Goal: Book appointment/travel/reservation

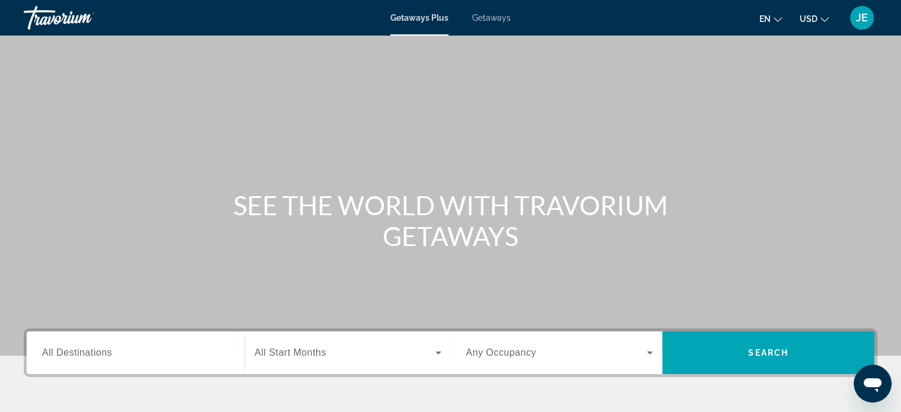
click at [98, 355] on span "All Destinations" at bounding box center [77, 352] width 70 height 10
click at [98, 355] on input "Destination All Destinations" at bounding box center [135, 353] width 187 height 14
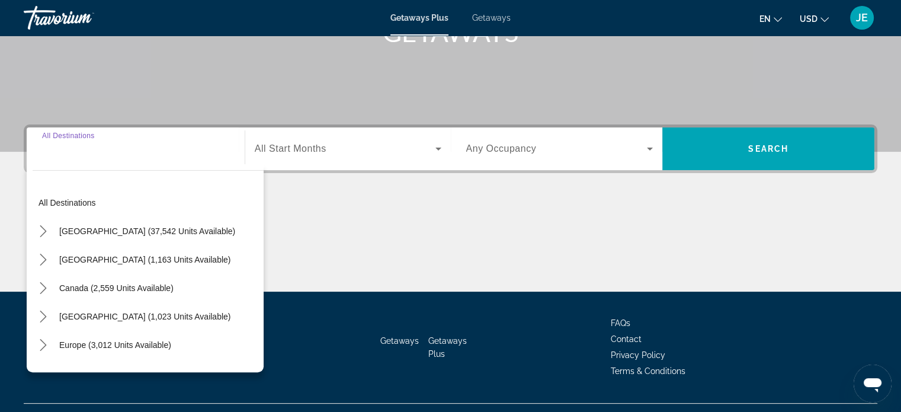
scroll to position [228, 0]
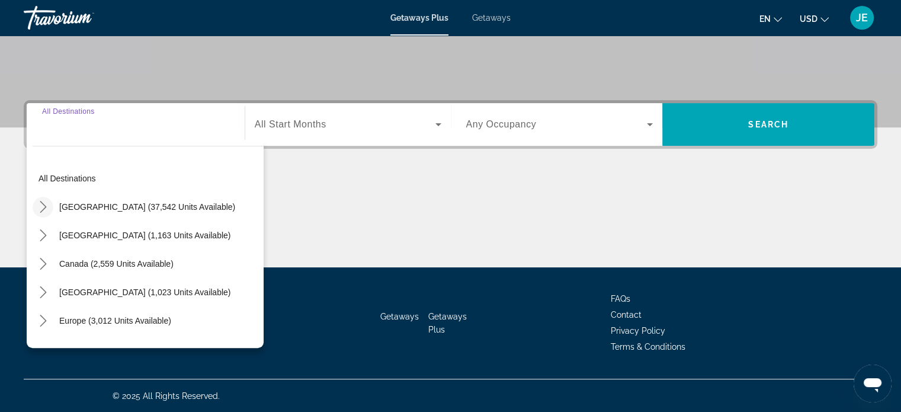
click at [42, 202] on icon "Toggle United States (37,542 units available) submenu" at bounding box center [43, 207] width 7 height 12
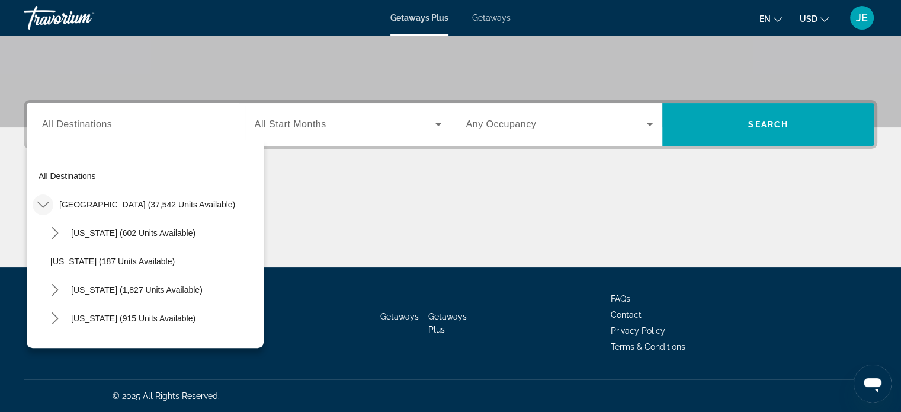
scroll to position [1, 0]
click at [55, 289] on icon "Toggle California (1,827 units available) submenu" at bounding box center [55, 291] width 12 height 12
click at [113, 320] on span "Los Angeles & [GEOGRAPHIC_DATA] (2 units available)" at bounding box center [160, 319] width 196 height 19
type input "**********"
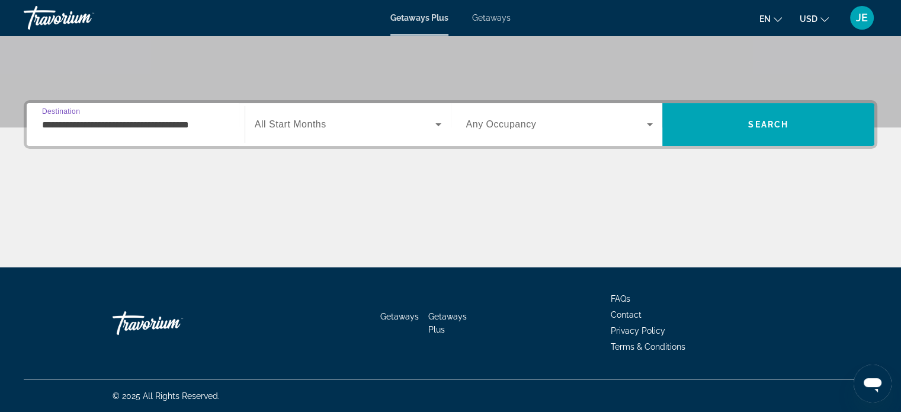
click at [439, 125] on icon "Search widget" at bounding box center [438, 124] width 14 height 14
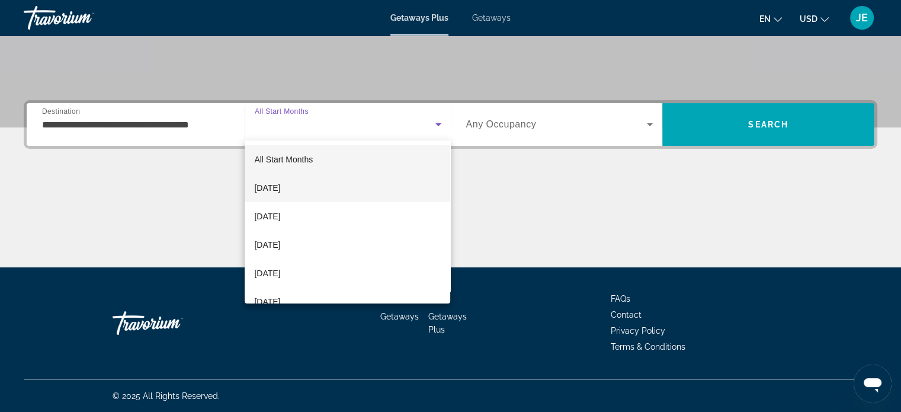
click at [275, 190] on span "[DATE]" at bounding box center [267, 188] width 26 height 14
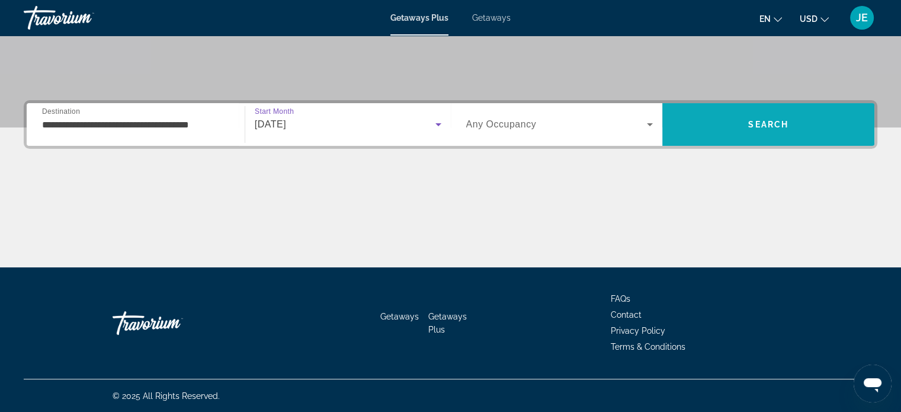
click at [762, 122] on span "Search" at bounding box center [768, 124] width 40 height 9
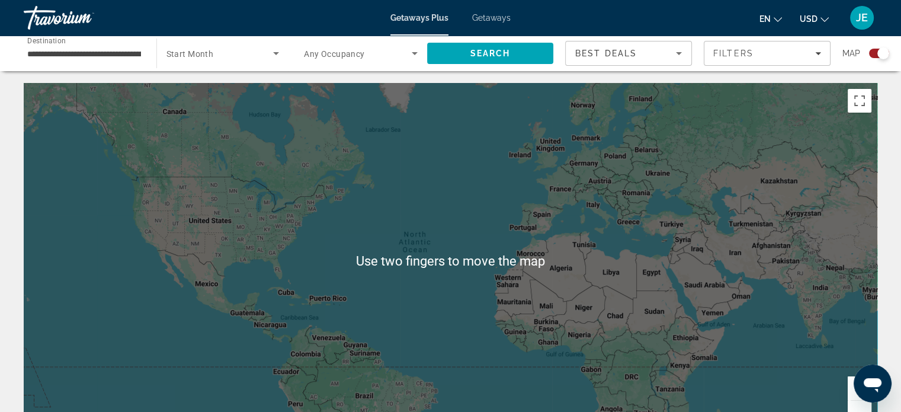
click at [501, 17] on span "Getaways" at bounding box center [491, 17] width 39 height 9
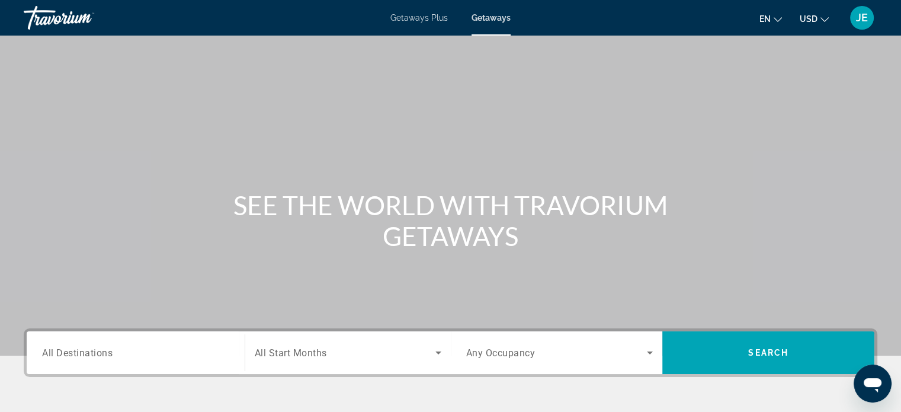
click at [69, 355] on span "All Destinations" at bounding box center [77, 352] width 71 height 11
click at [69, 355] on input "Destination All Destinations" at bounding box center [135, 353] width 187 height 14
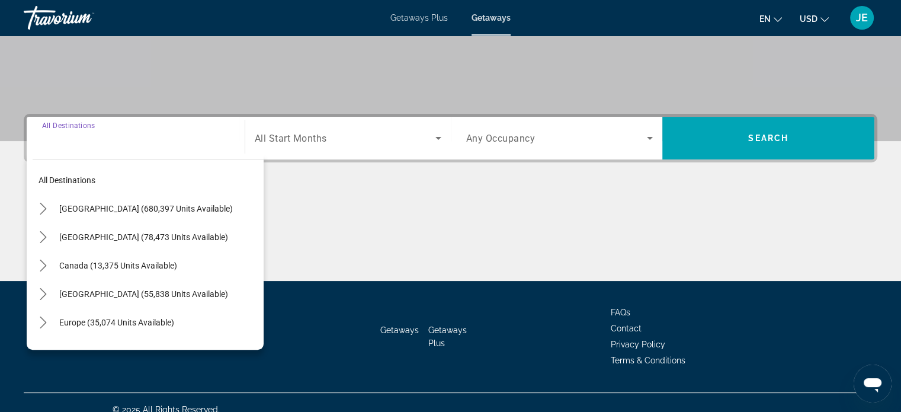
scroll to position [228, 0]
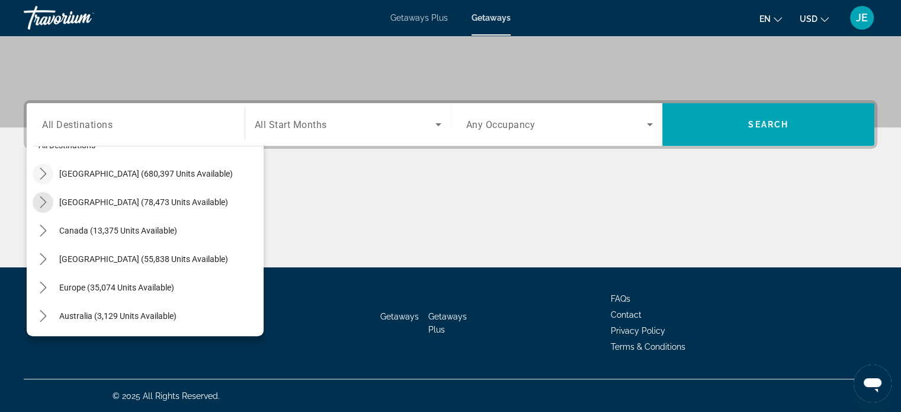
click at [38, 193] on mat-icon "Toggle Mexico (78,473 units available) submenu" at bounding box center [43, 202] width 21 height 21
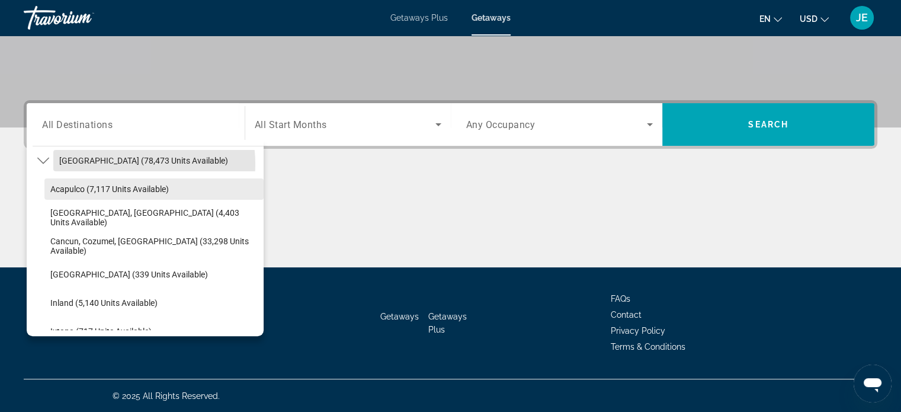
scroll to position [0, 0]
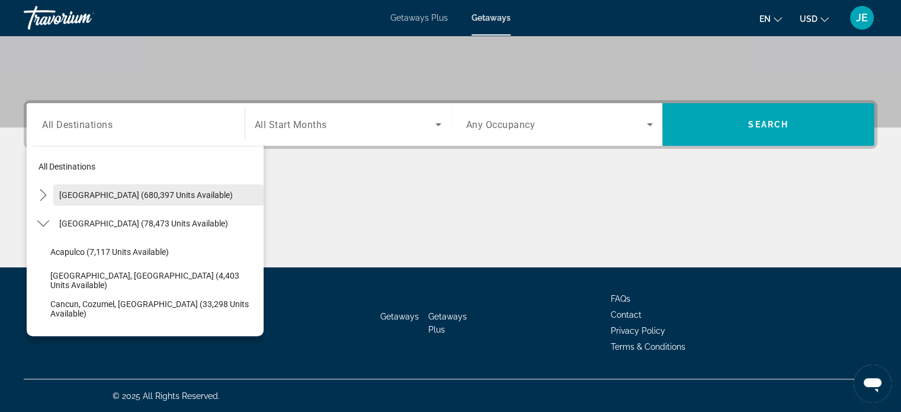
click at [111, 190] on span "[GEOGRAPHIC_DATA] (680,397 units available)" at bounding box center [146, 194] width 174 height 9
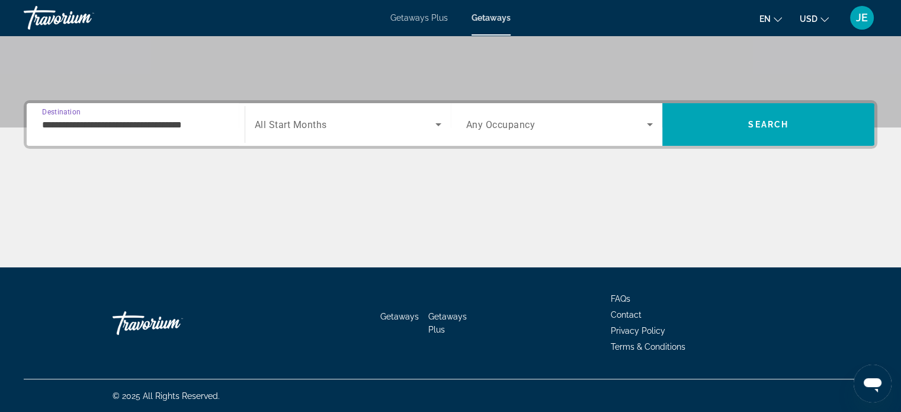
click at [102, 129] on input "**********" at bounding box center [135, 125] width 187 height 14
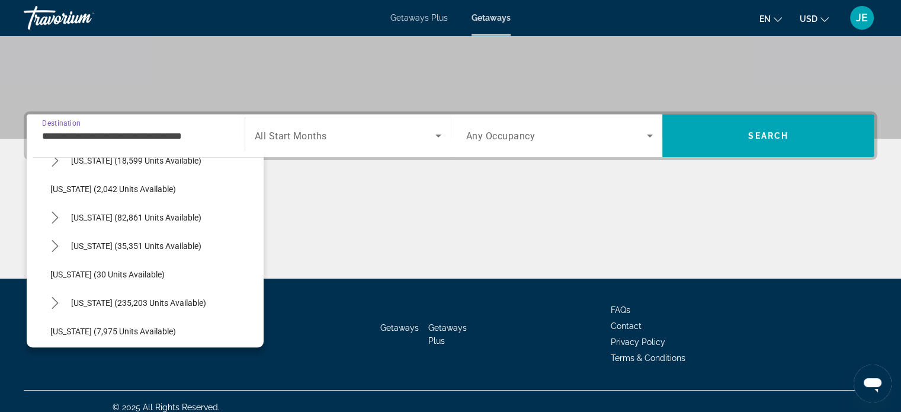
scroll to position [76, 0]
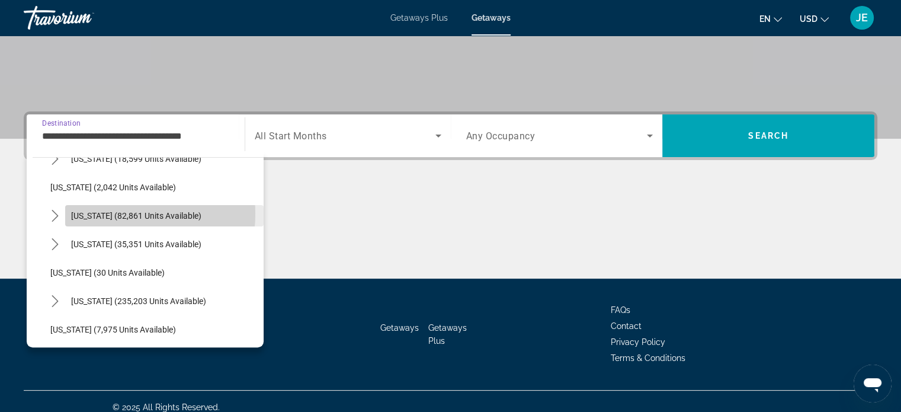
click at [109, 213] on span "[US_STATE] (82,861 units available)" at bounding box center [136, 215] width 130 height 9
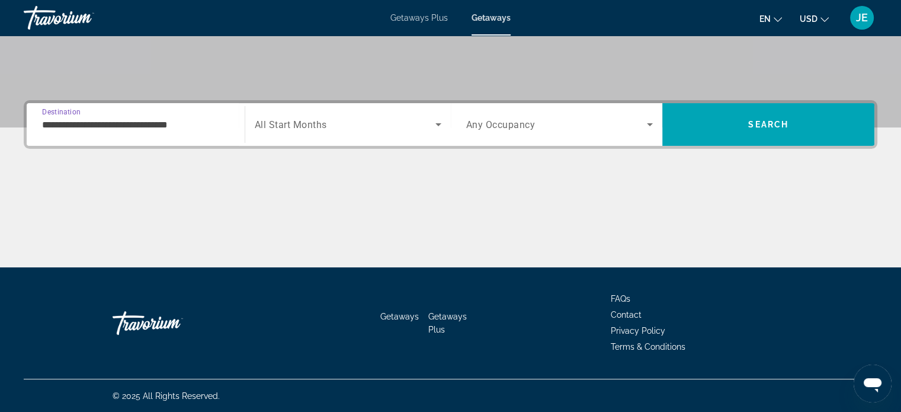
click at [137, 125] on input "**********" at bounding box center [135, 125] width 187 height 14
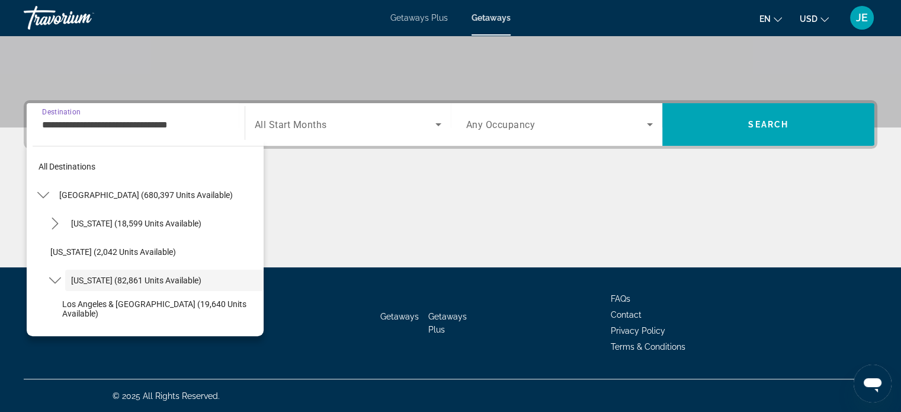
scroll to position [42, 0]
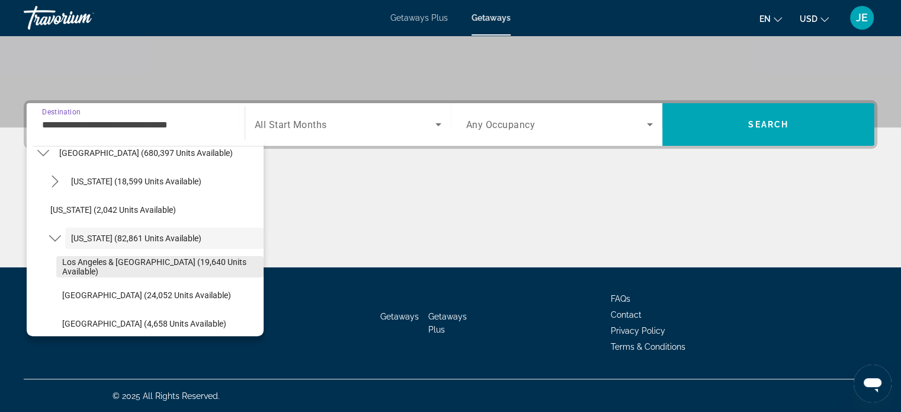
click at [94, 266] on span "Los Angeles & [GEOGRAPHIC_DATA] (19,640 units available)" at bounding box center [160, 266] width 196 height 19
type input "**********"
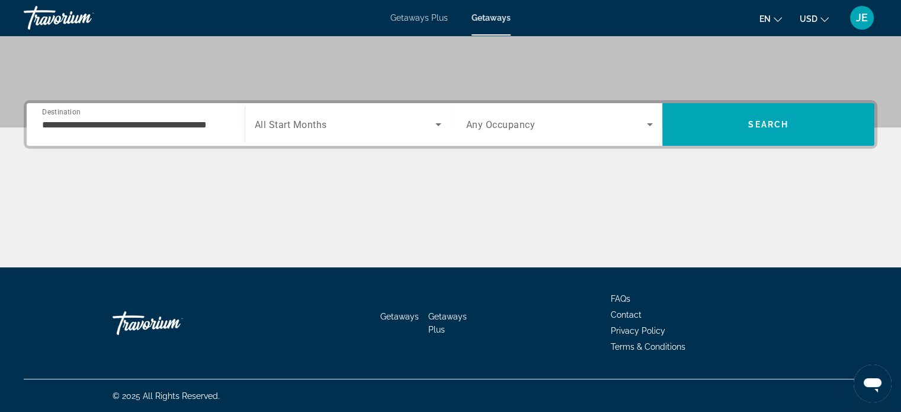
click at [317, 123] on span "All Start Months" at bounding box center [291, 124] width 72 height 11
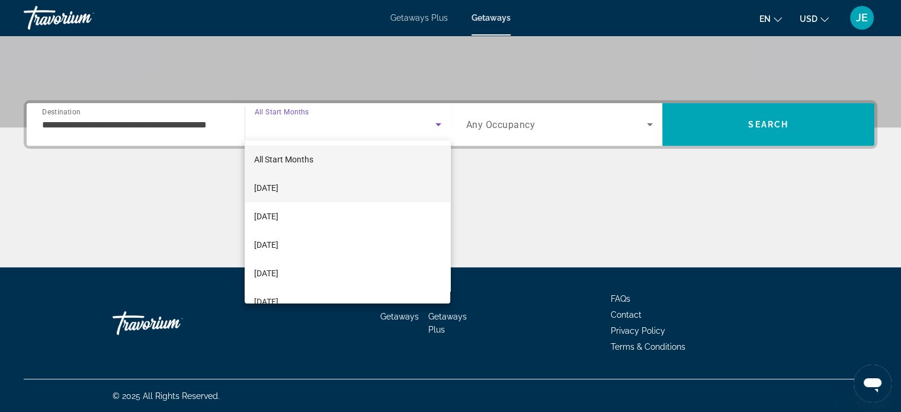
click at [278, 184] on span "[DATE]" at bounding box center [266, 188] width 24 height 14
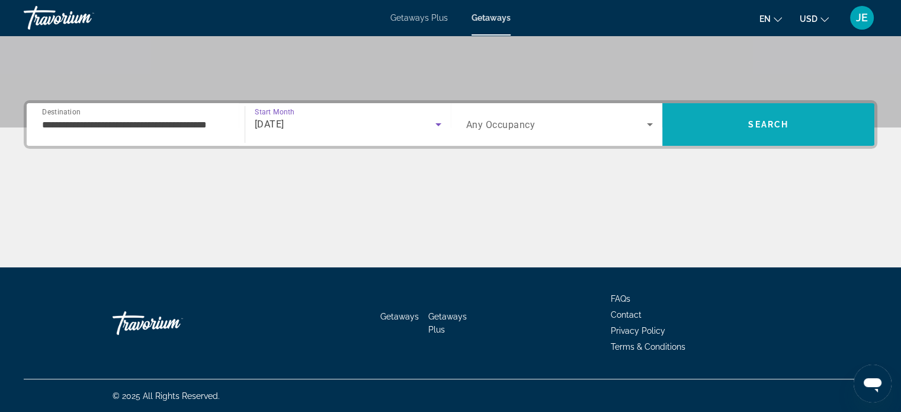
click at [756, 120] on span "Search" at bounding box center [768, 124] width 40 height 9
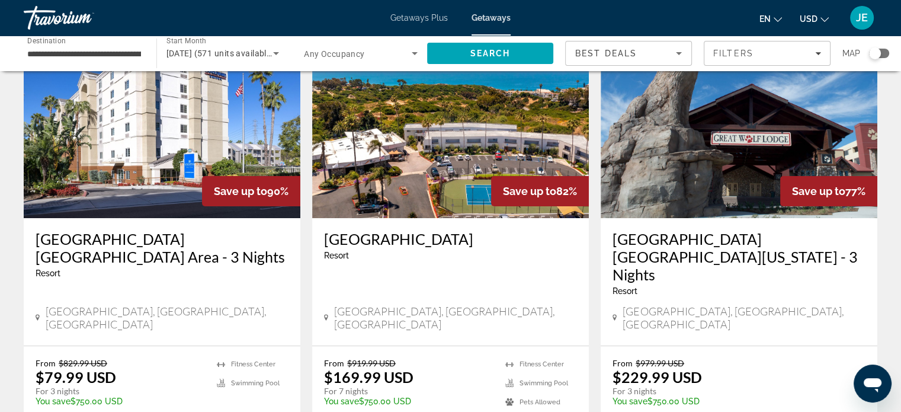
scroll to position [88, 0]
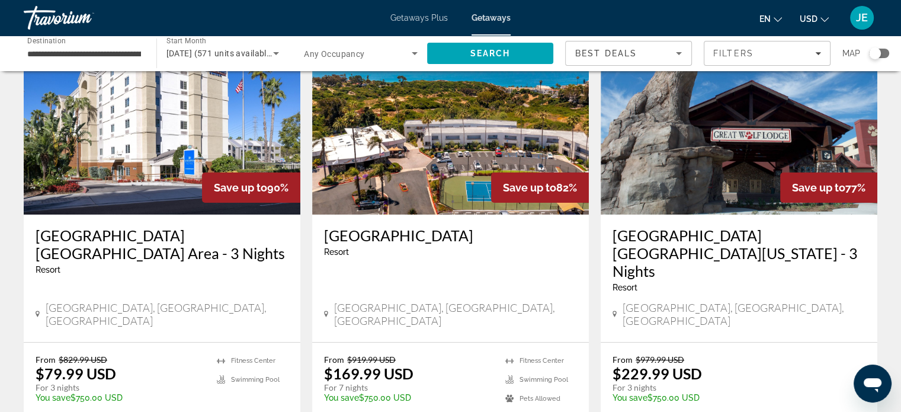
click at [204, 242] on h3 "[GEOGRAPHIC_DATA] [GEOGRAPHIC_DATA] Area - 3 Nights" at bounding box center [162, 244] width 253 height 36
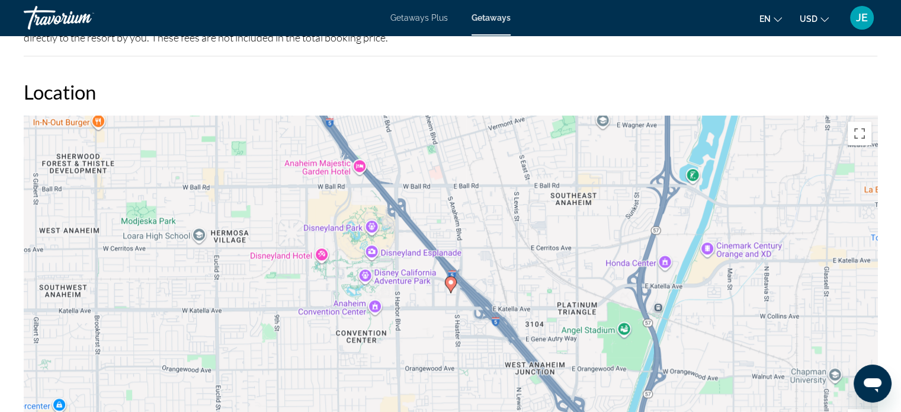
scroll to position [1193, 0]
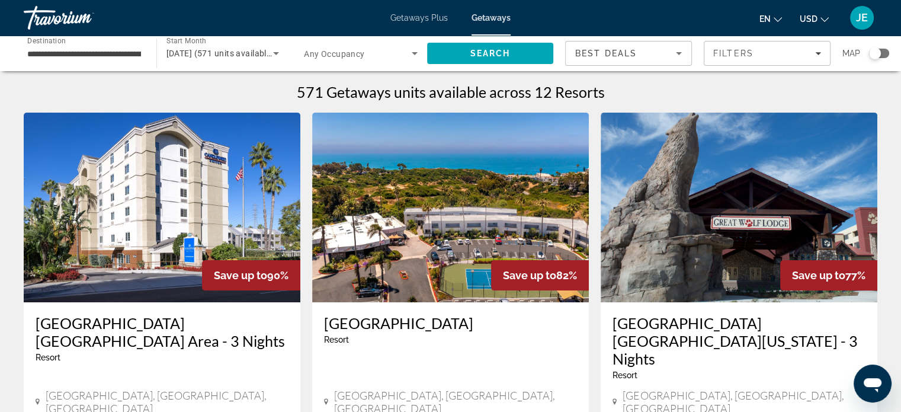
click at [53, 43] on span "Destination" at bounding box center [46, 40] width 39 height 8
click at [53, 47] on input "**********" at bounding box center [84, 54] width 114 height 14
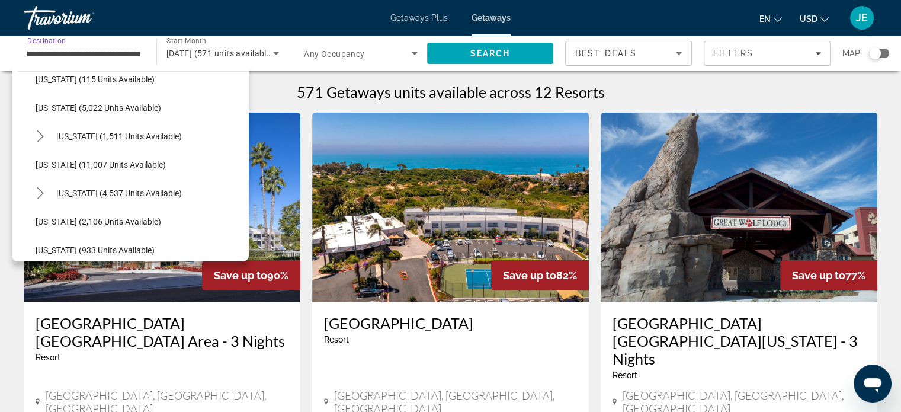
scroll to position [555, 0]
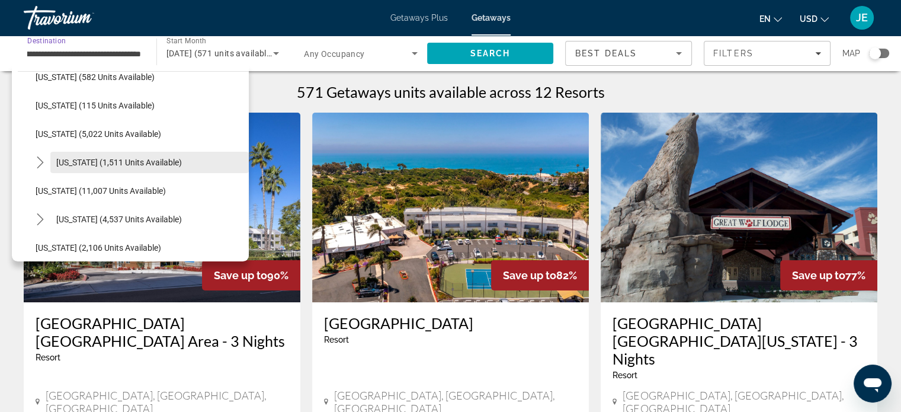
click at [123, 162] on span "[US_STATE] (1,511 units available)" at bounding box center [119, 162] width 126 height 9
type input "**********"
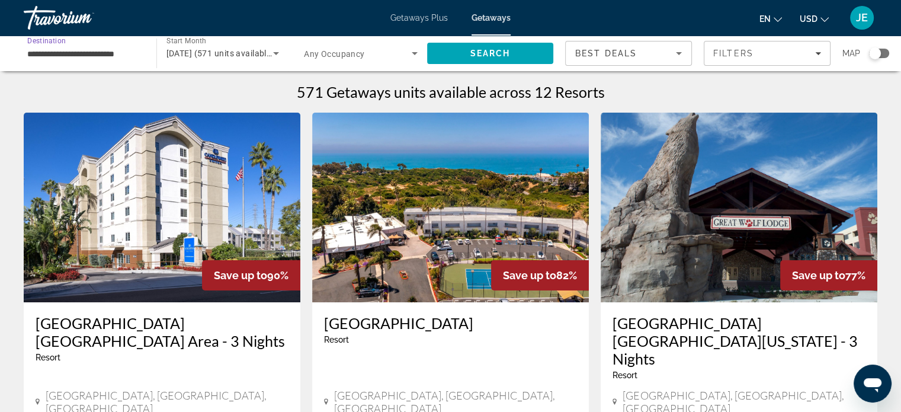
scroll to position [0, 0]
click at [507, 55] on span "Search" at bounding box center [490, 53] width 40 height 9
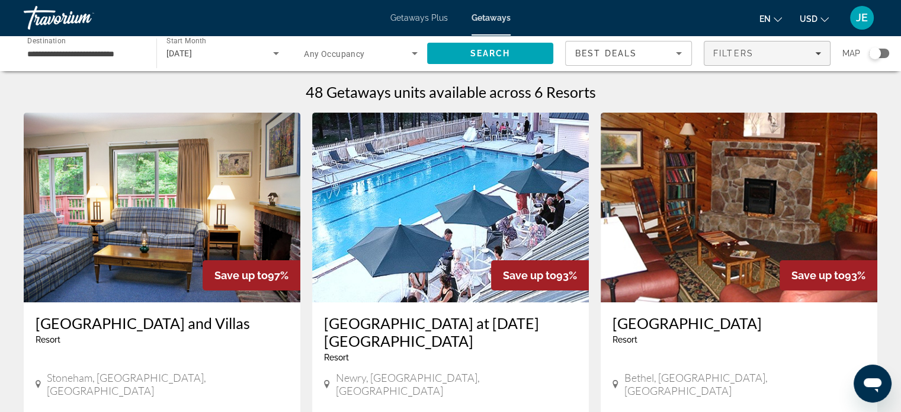
click at [790, 54] on div "Filters" at bounding box center [767, 53] width 108 height 9
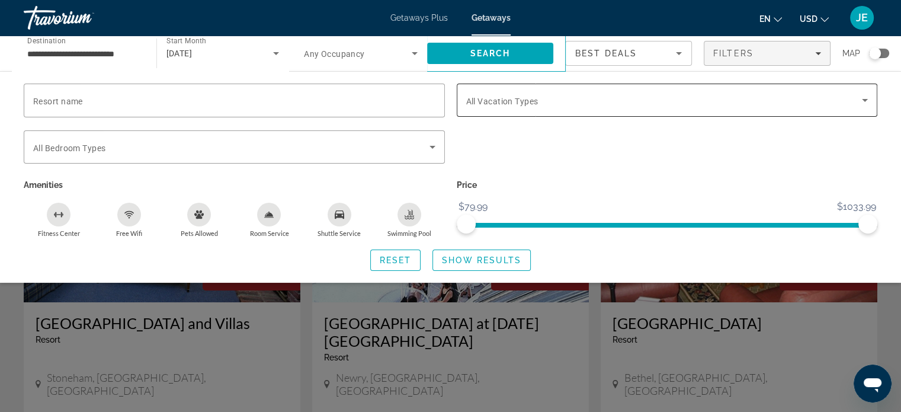
click at [864, 100] on icon "Search widget" at bounding box center [865, 100] width 6 height 3
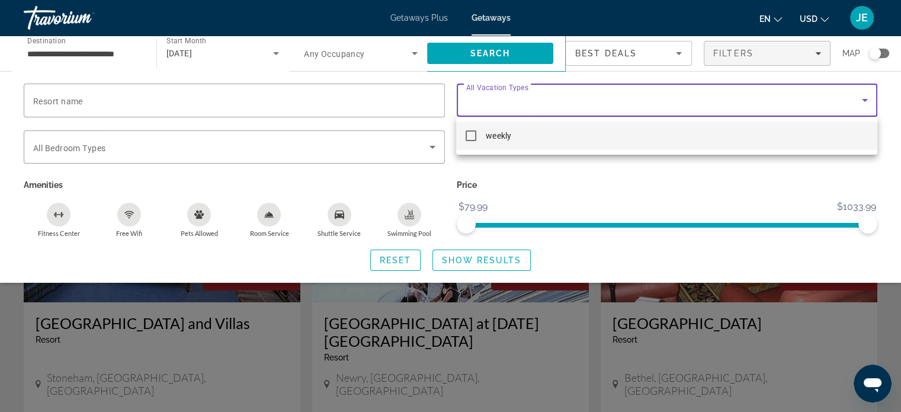
click at [851, 100] on div at bounding box center [450, 206] width 901 height 412
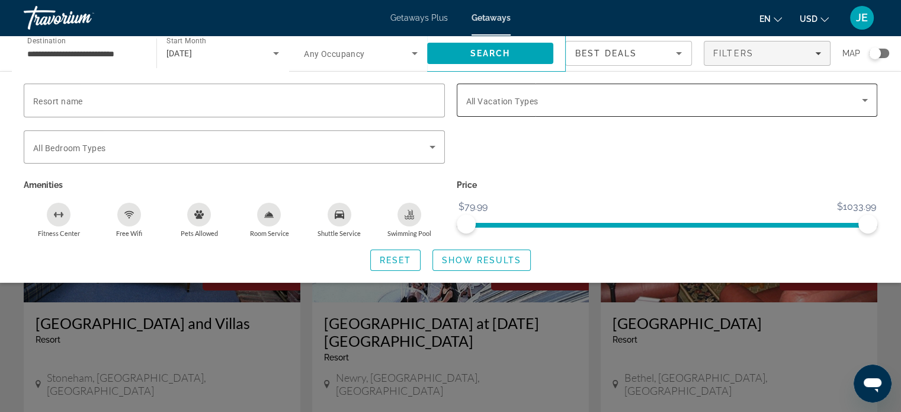
click at [864, 100] on icon "Search widget" at bounding box center [865, 100] width 6 height 3
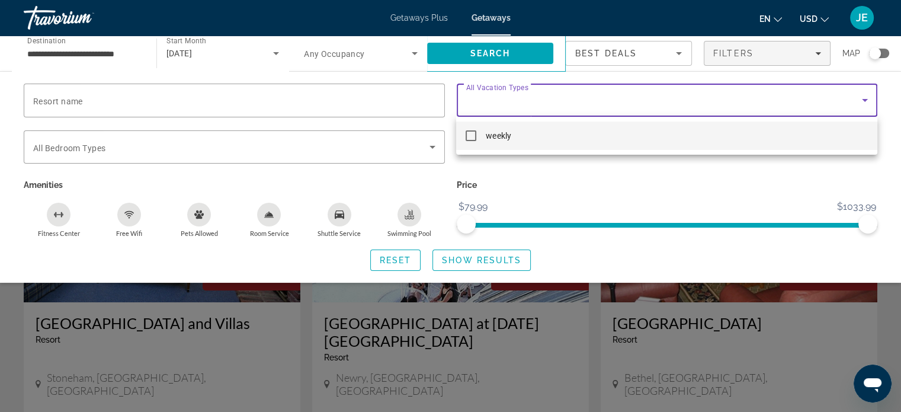
click at [865, 87] on div at bounding box center [450, 206] width 901 height 412
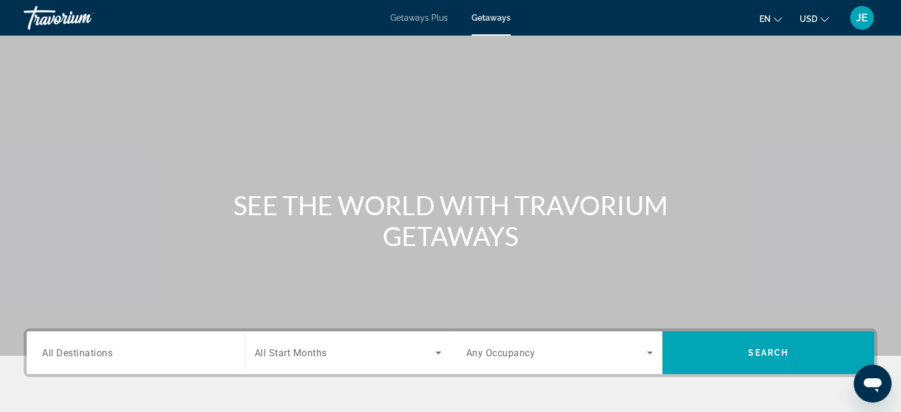
click at [161, 366] on div "Search widget" at bounding box center [135, 353] width 187 height 34
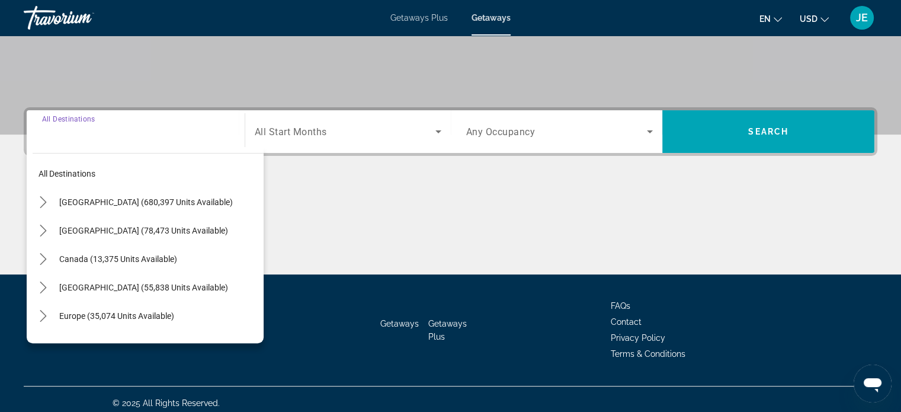
click at [121, 351] on div "Getaways Getaways Plus FAQs Contact Privacy Policy Terms & Conditions" at bounding box center [451, 329] width 854 height 111
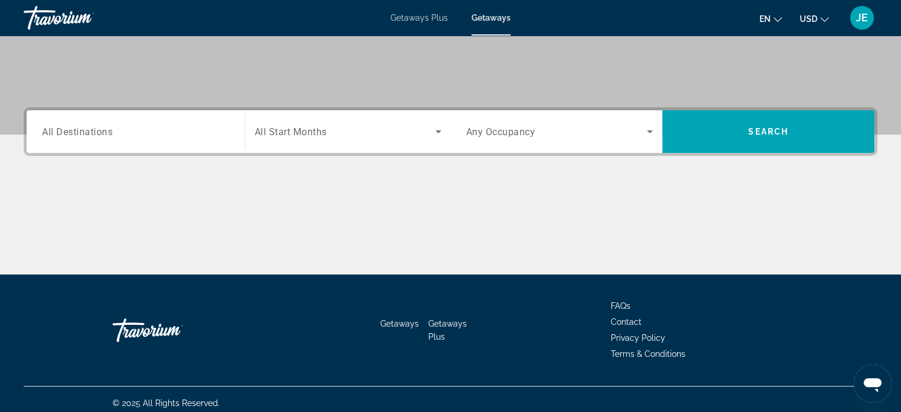
scroll to position [228, 0]
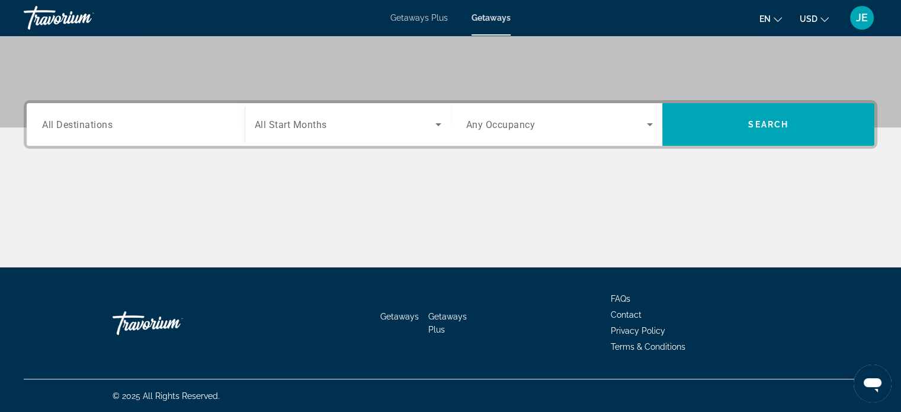
click at [128, 118] on input "Destination All Destinations" at bounding box center [135, 125] width 187 height 14
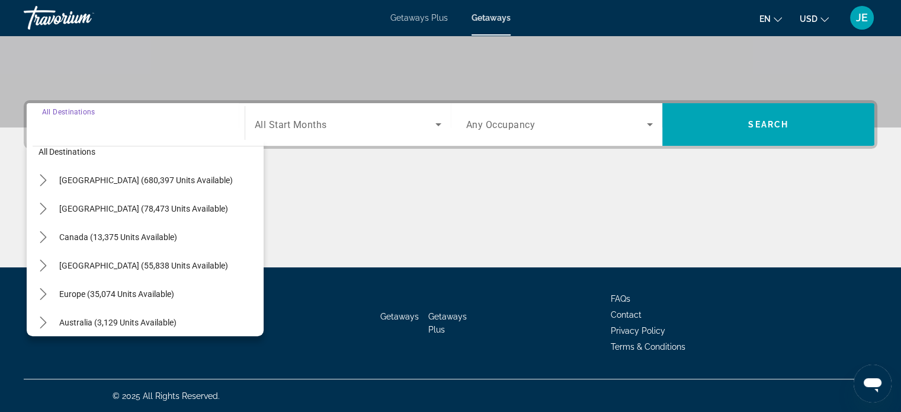
scroll to position [14, 0]
click at [89, 178] on span "[GEOGRAPHIC_DATA] (680,397 units available)" at bounding box center [146, 181] width 174 height 9
type input "**********"
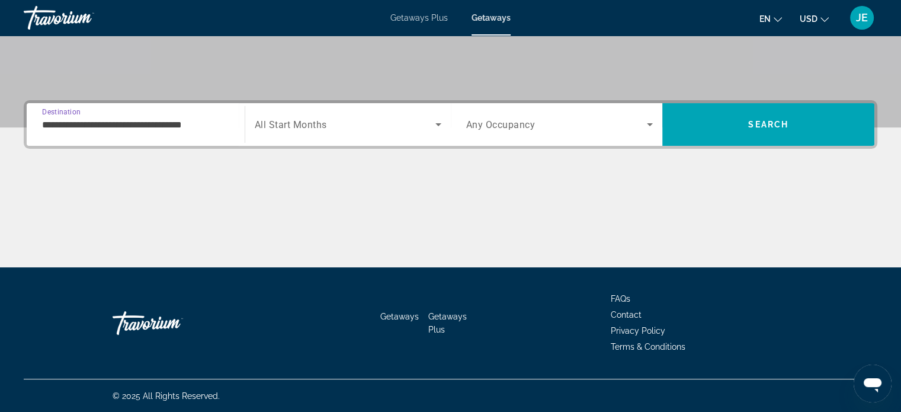
click at [427, 122] on span "Search widget" at bounding box center [345, 124] width 181 height 14
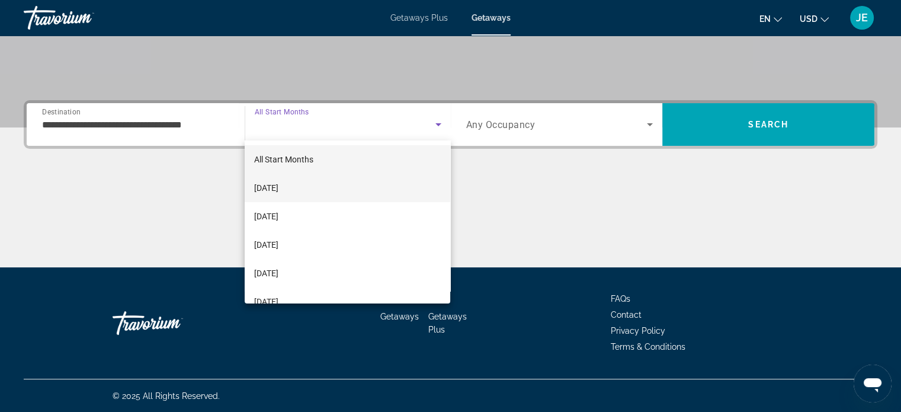
click at [278, 189] on span "[DATE]" at bounding box center [266, 188] width 24 height 14
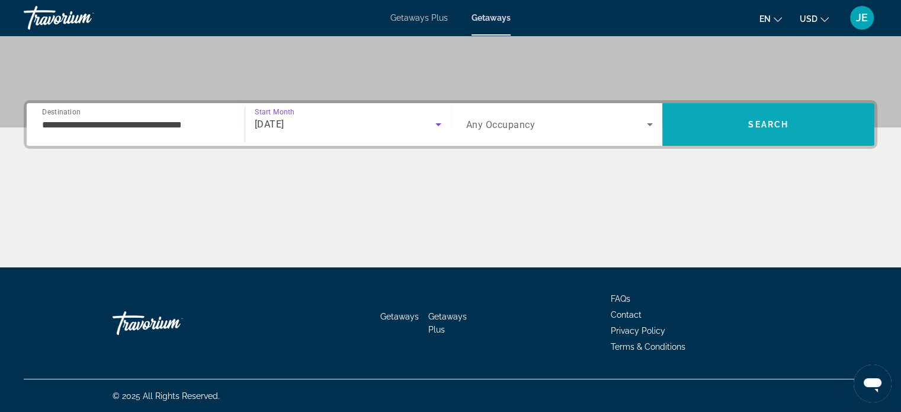
click at [789, 130] on span "Search" at bounding box center [768, 124] width 212 height 28
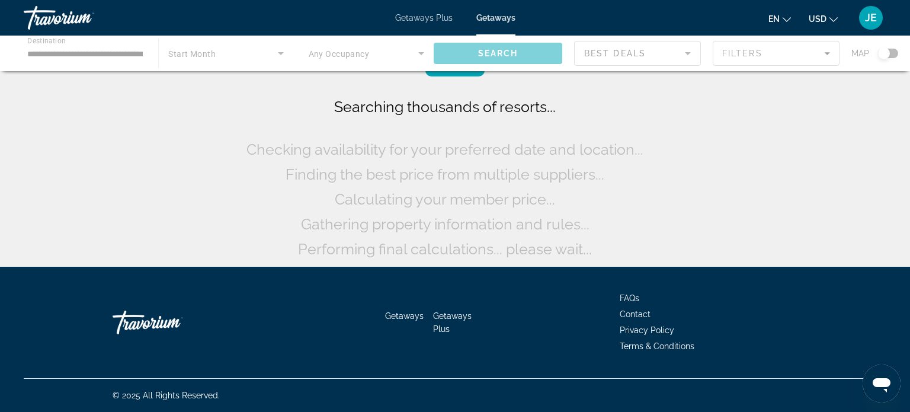
click at [816, 55] on div "Main content" at bounding box center [455, 54] width 910 height 36
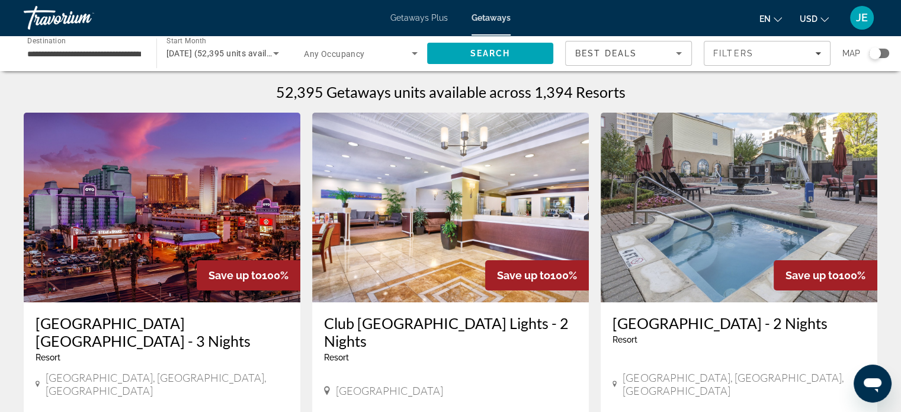
click at [811, 49] on div "Filters" at bounding box center [767, 53] width 108 height 9
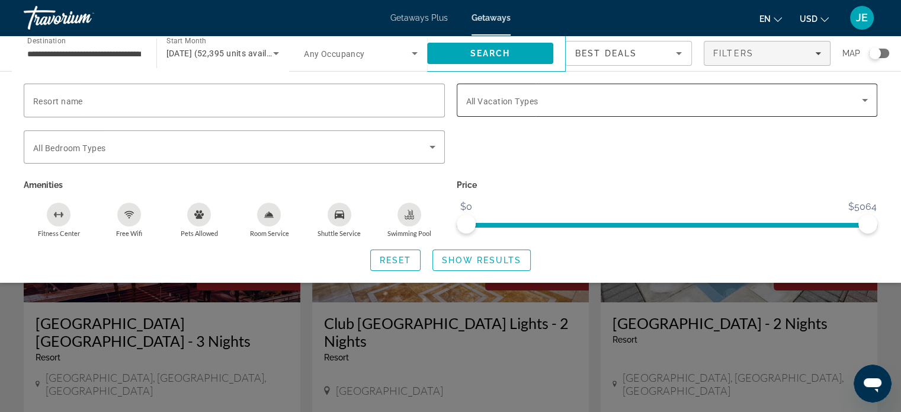
click at [864, 100] on icon "Search widget" at bounding box center [865, 100] width 6 height 3
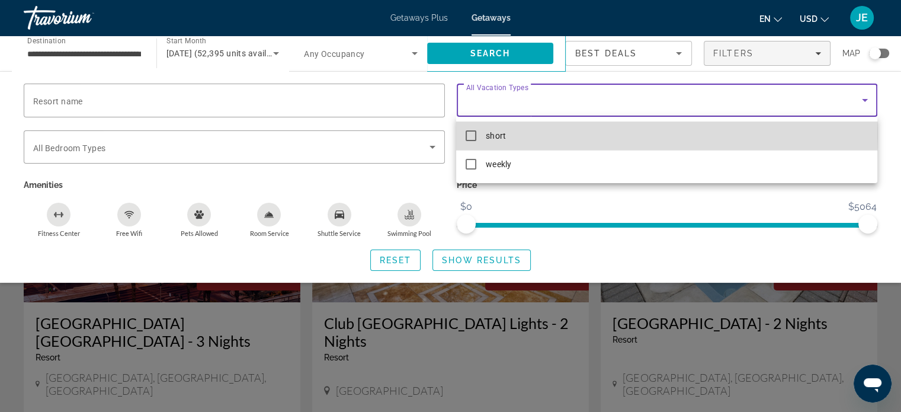
click at [467, 133] on mat-pseudo-checkbox at bounding box center [471, 135] width 11 height 11
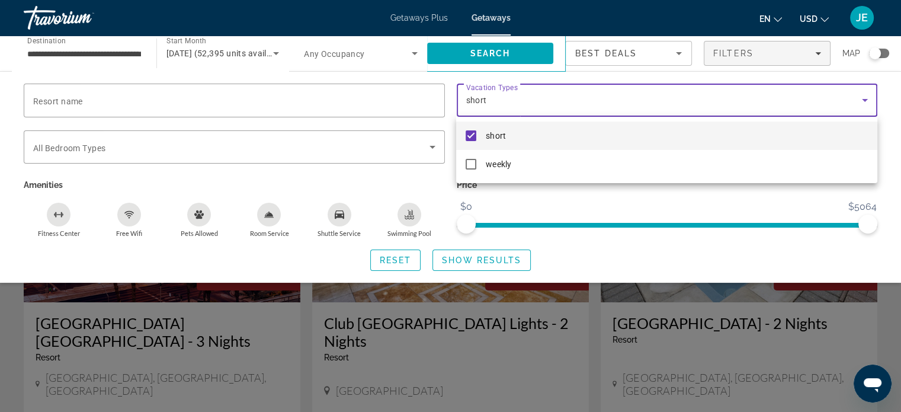
click at [479, 258] on div at bounding box center [450, 206] width 901 height 412
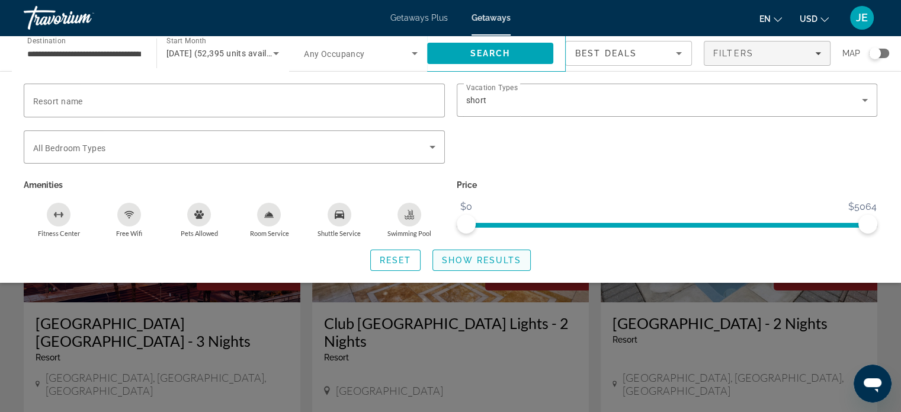
click at [479, 258] on span "Show Results" at bounding box center [481, 259] width 79 height 9
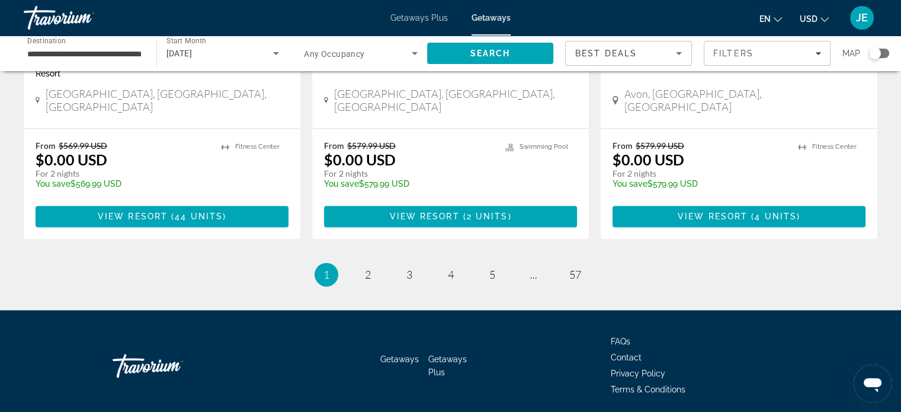
scroll to position [1569, 0]
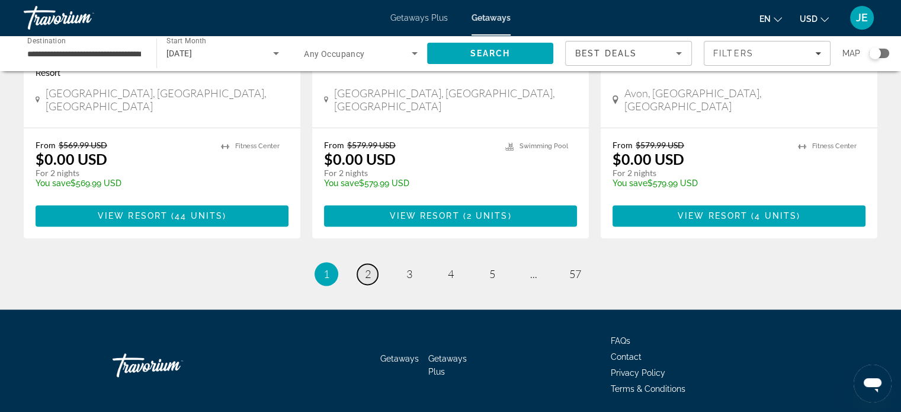
click at [367, 267] on span "2" at bounding box center [368, 273] width 6 height 13
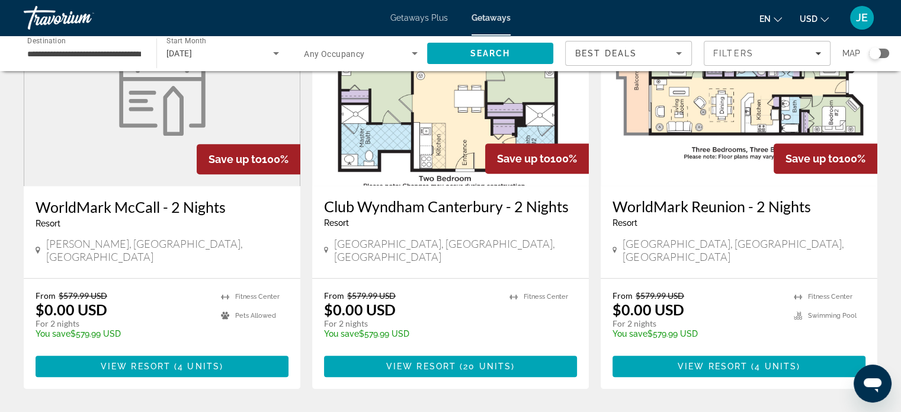
scroll to position [560, 0]
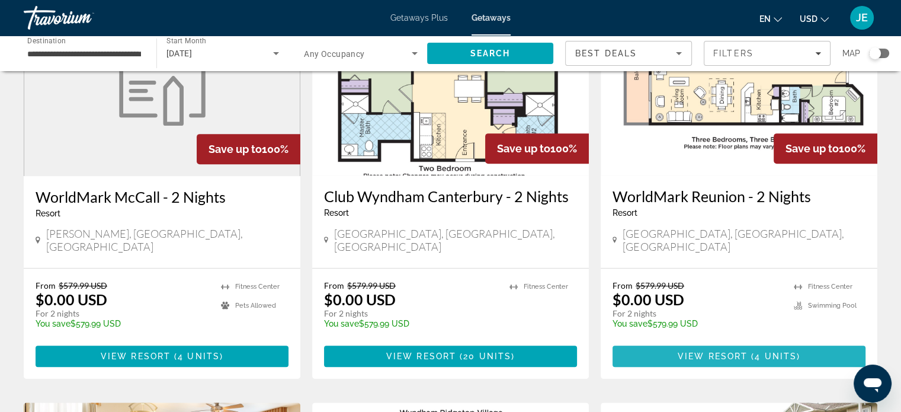
click at [805, 342] on span "Main content" at bounding box center [739, 356] width 253 height 28
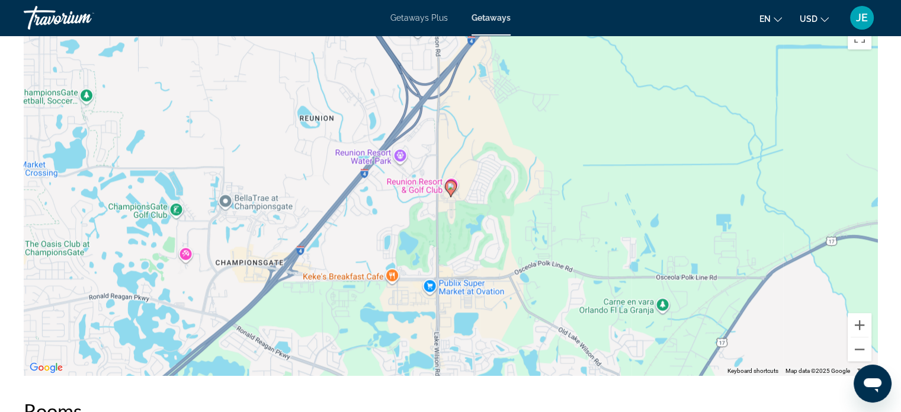
scroll to position [1747, 0]
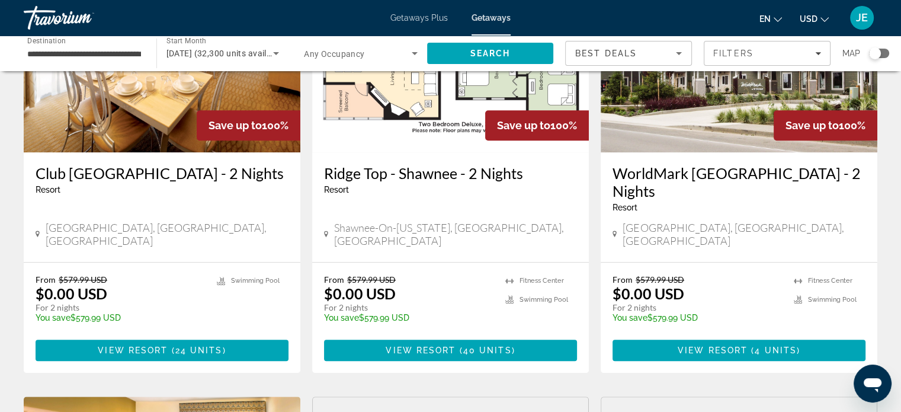
scroll to position [1000, 0]
click at [468, 336] on span "Main content" at bounding box center [450, 350] width 253 height 28
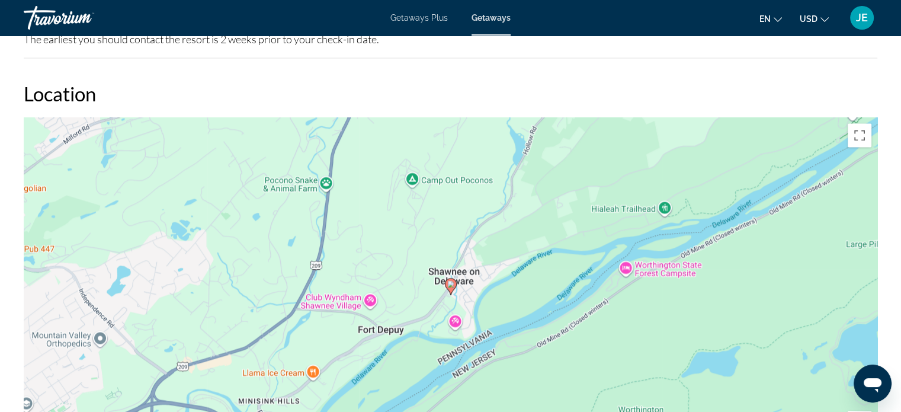
scroll to position [1758, 0]
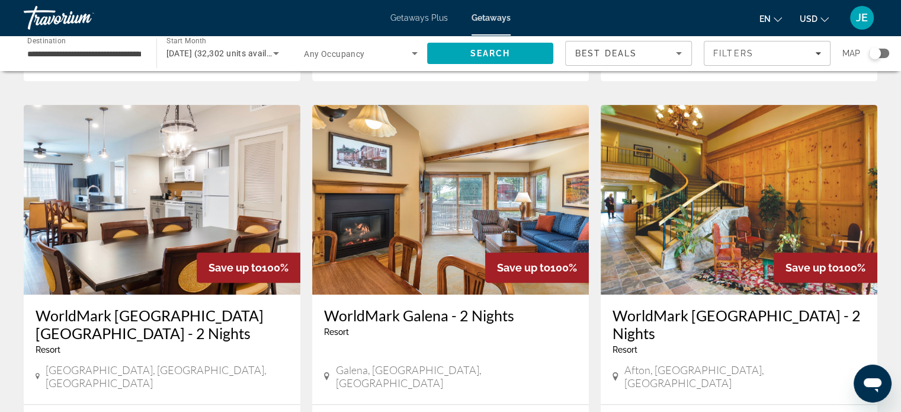
scroll to position [457, 0]
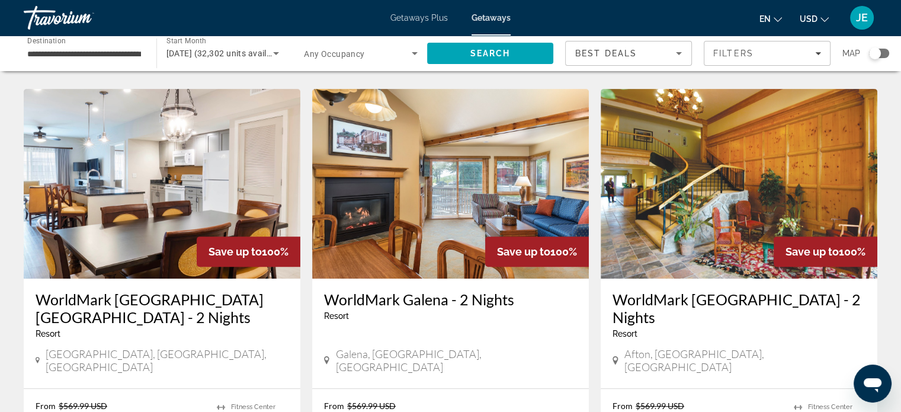
click at [226, 290] on h3 "WorldMark [GEOGRAPHIC_DATA] [GEOGRAPHIC_DATA] - 2 Nights" at bounding box center [162, 308] width 253 height 36
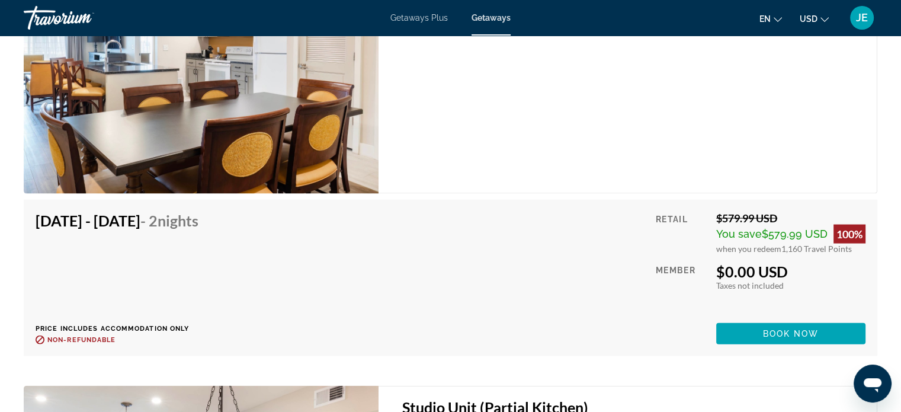
scroll to position [2507, 0]
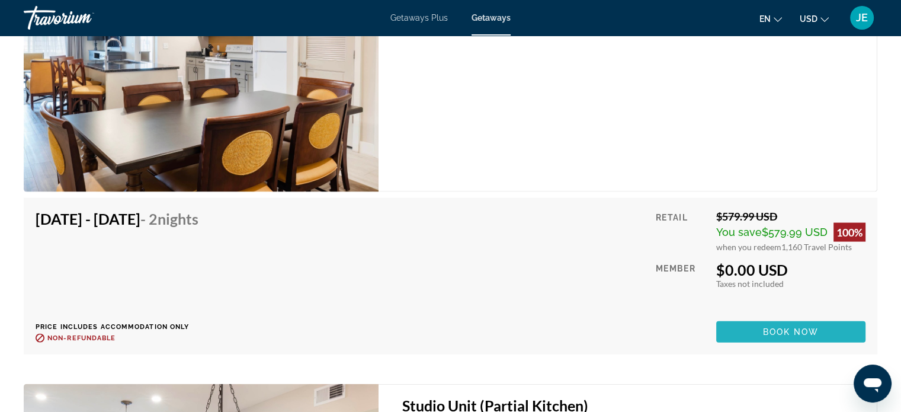
click at [788, 318] on span "Main content" at bounding box center [790, 332] width 149 height 28
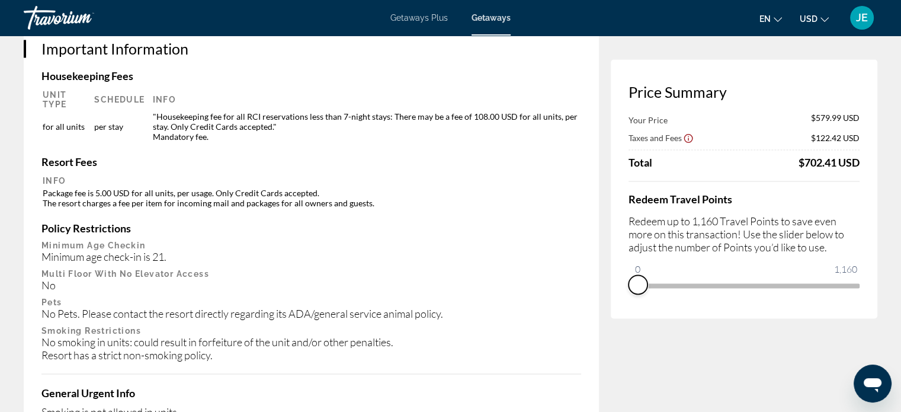
scroll to position [1860, 0]
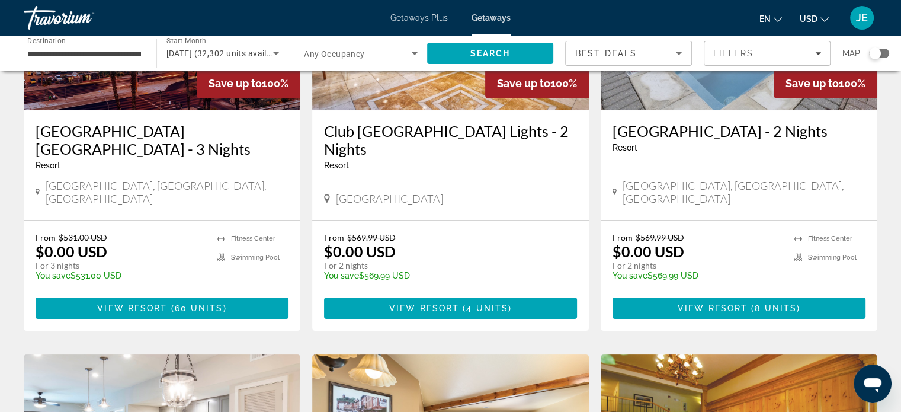
scroll to position [195, 0]
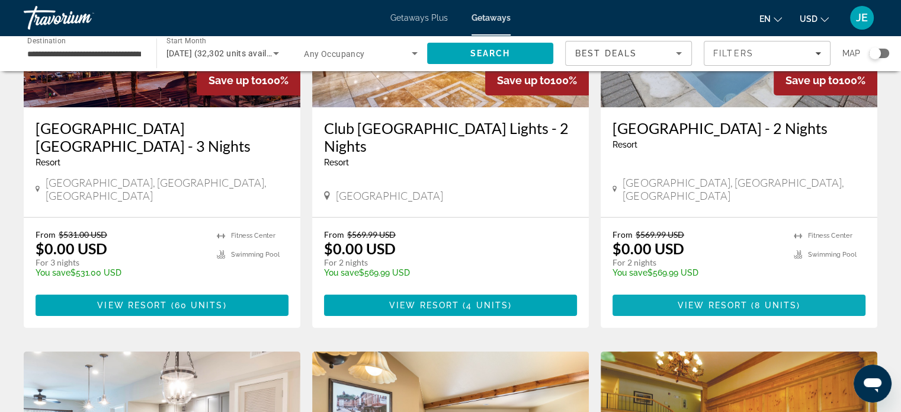
click at [780, 300] on span "8 units" at bounding box center [776, 304] width 42 height 9
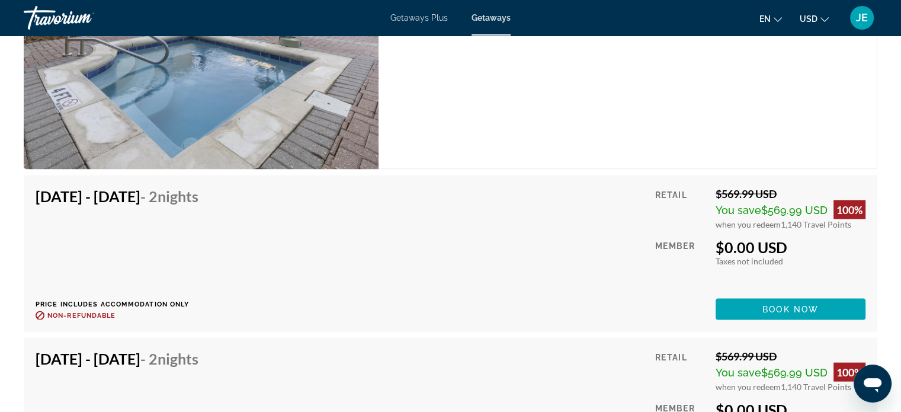
scroll to position [2434, 0]
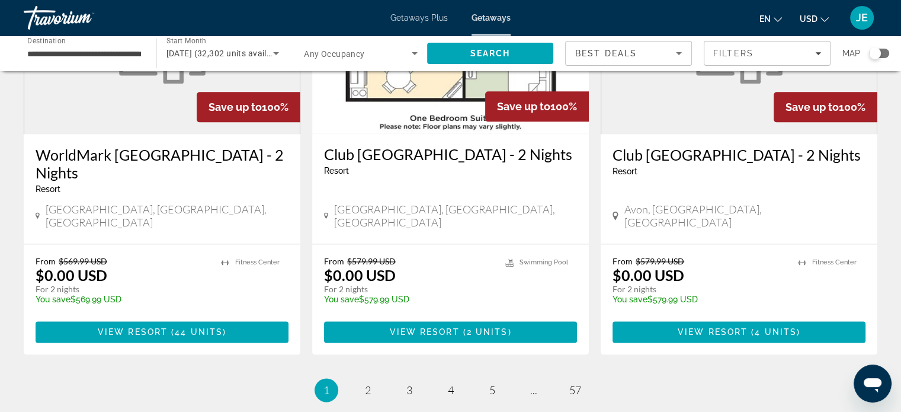
scroll to position [1455, 0]
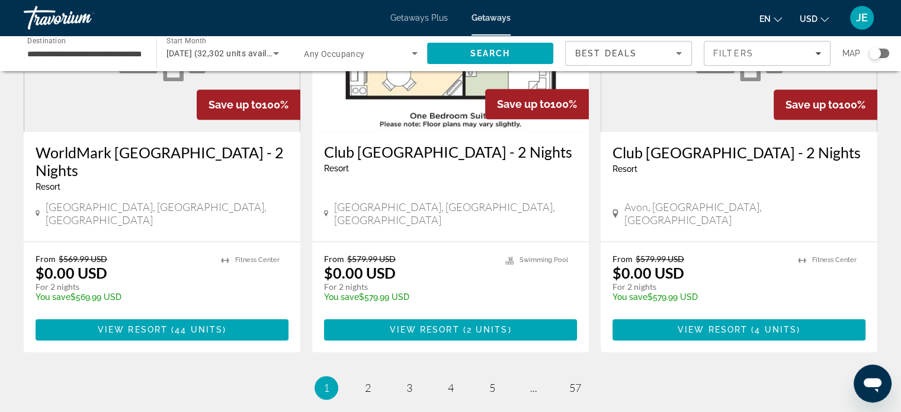
click at [490, 315] on span "Main content" at bounding box center [450, 329] width 253 height 28
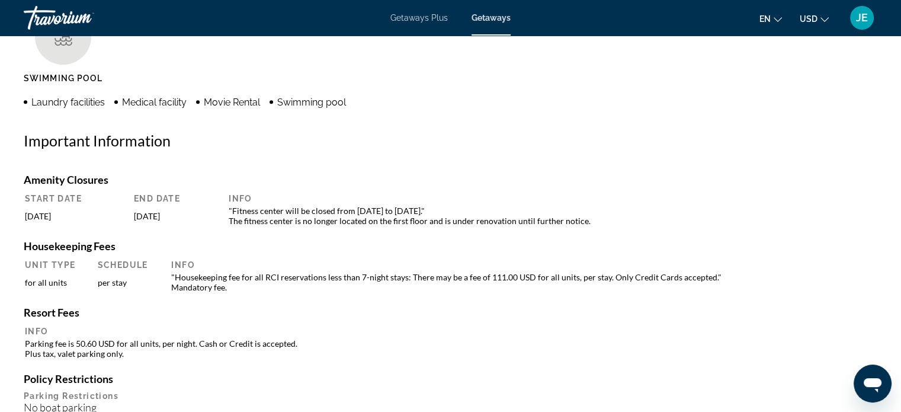
scroll to position [991, 0]
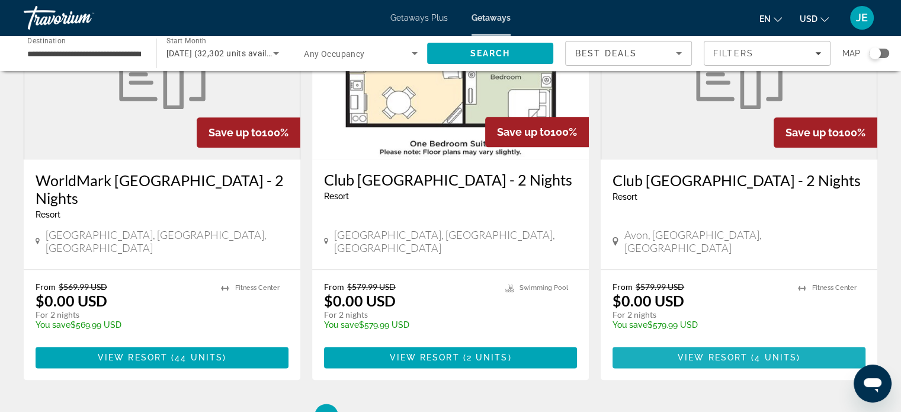
scroll to position [1431, 0]
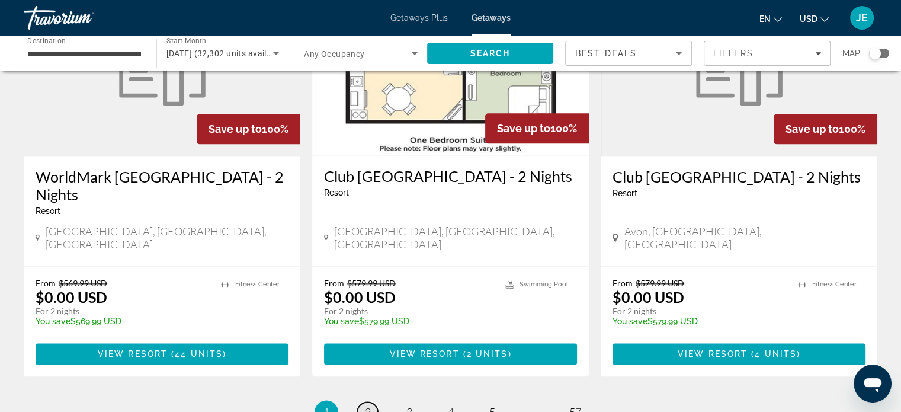
click at [366, 405] on span "2" at bounding box center [368, 411] width 6 height 13
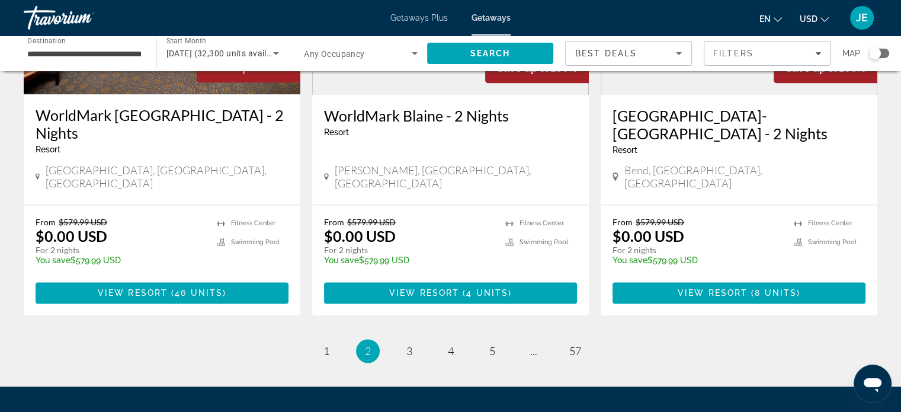
scroll to position [1496, 0]
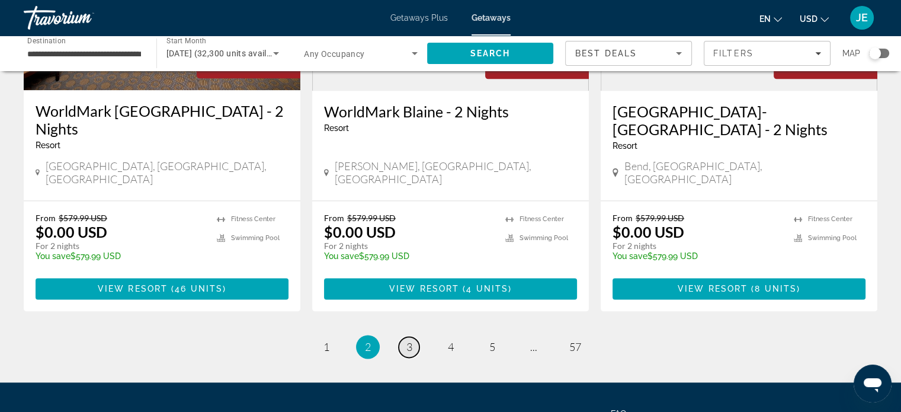
click at [410, 340] on span "3" at bounding box center [409, 346] width 6 height 13
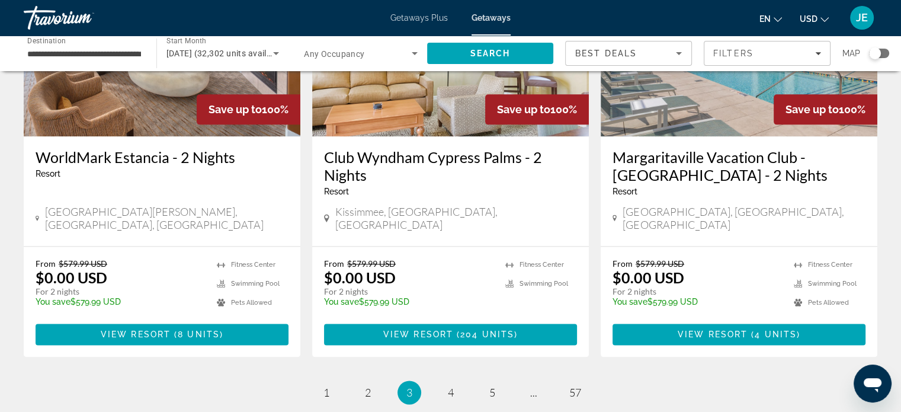
scroll to position [1459, 0]
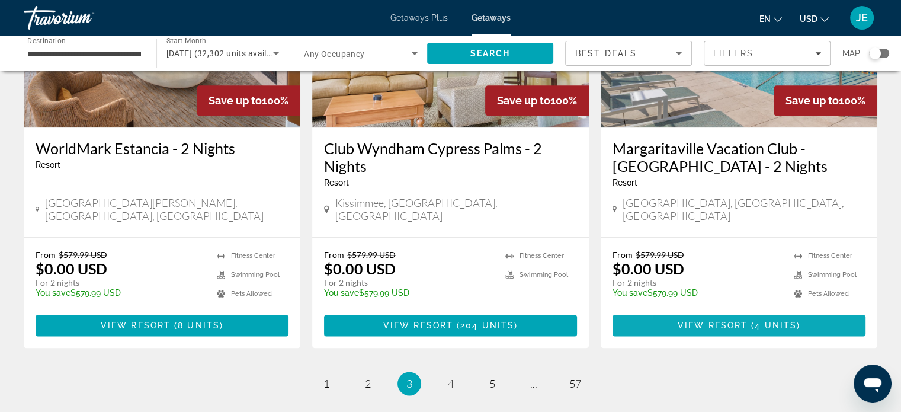
click at [789, 311] on span "Main content" at bounding box center [739, 325] width 253 height 28
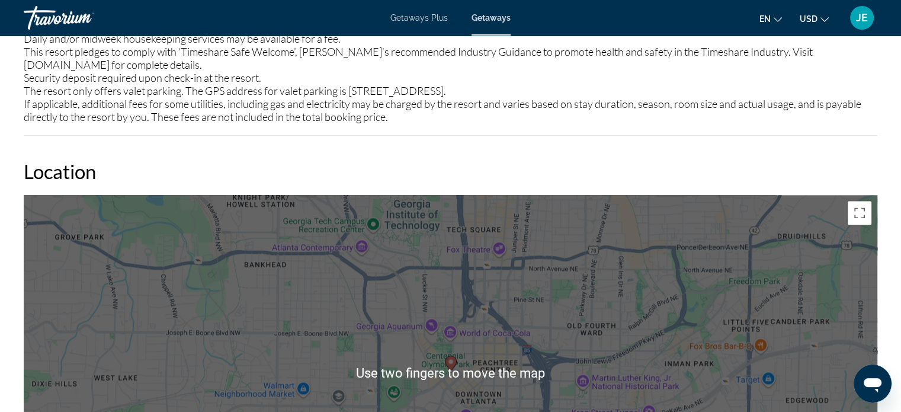
scroll to position [1529, 0]
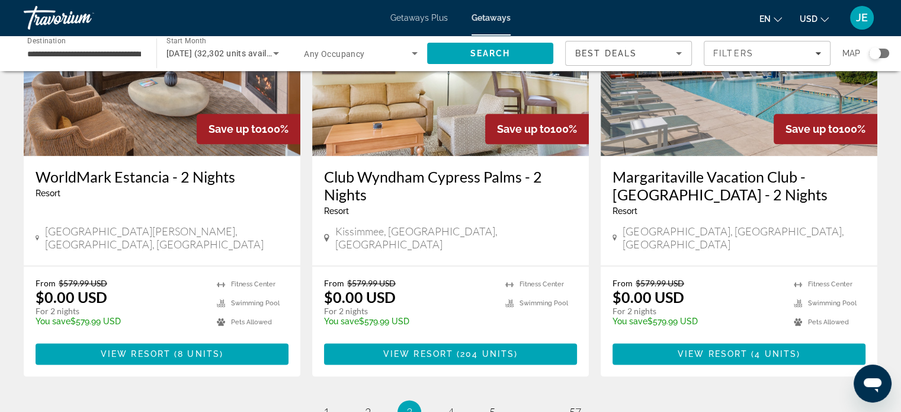
scroll to position [1431, 0]
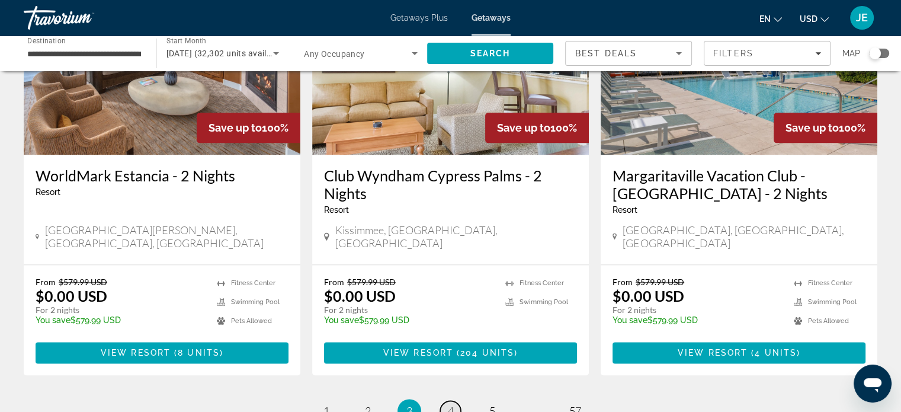
click at [450, 404] on span "4" at bounding box center [451, 410] width 6 height 13
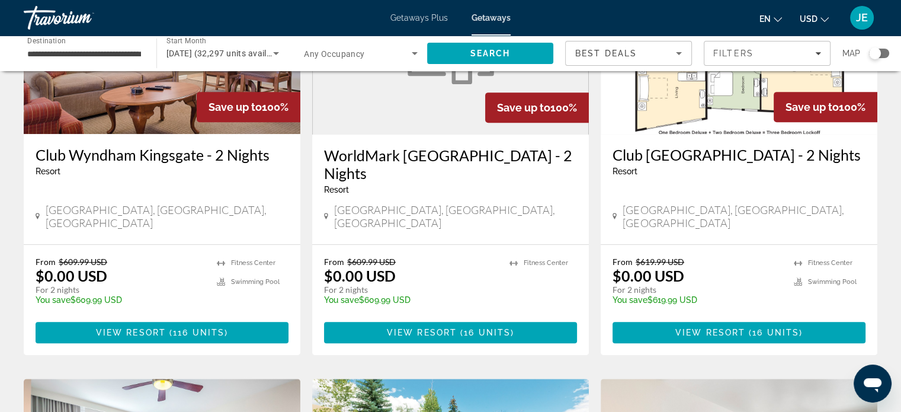
scroll to position [605, 0]
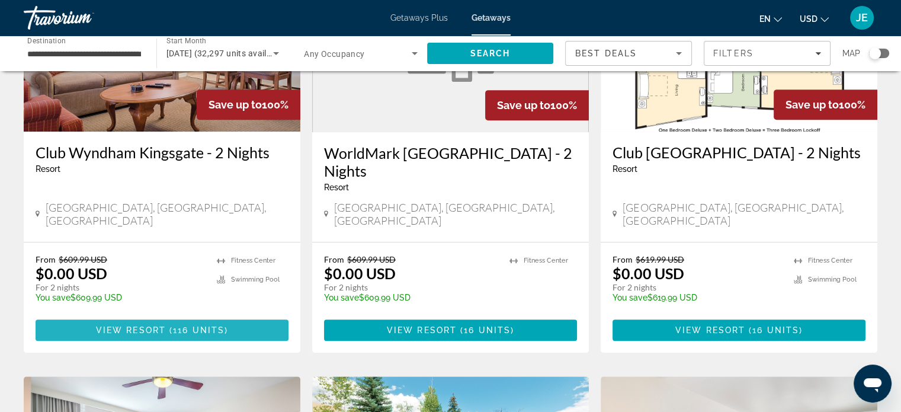
click at [172, 325] on span "( 116 units )" at bounding box center [197, 329] width 62 height 9
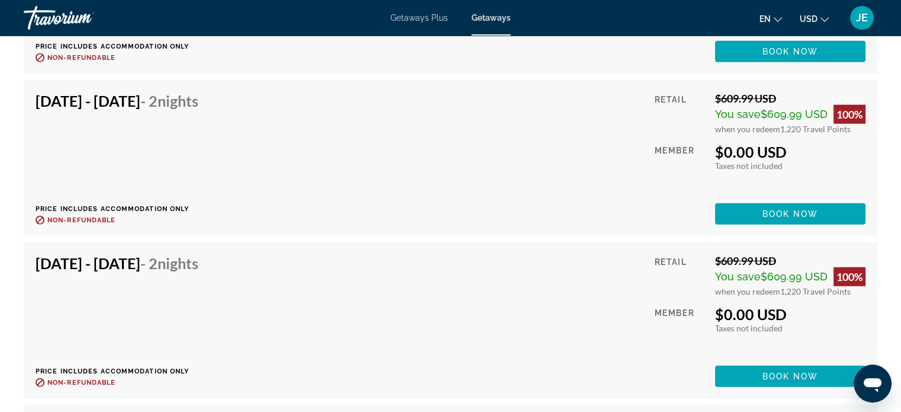
scroll to position [3079, 0]
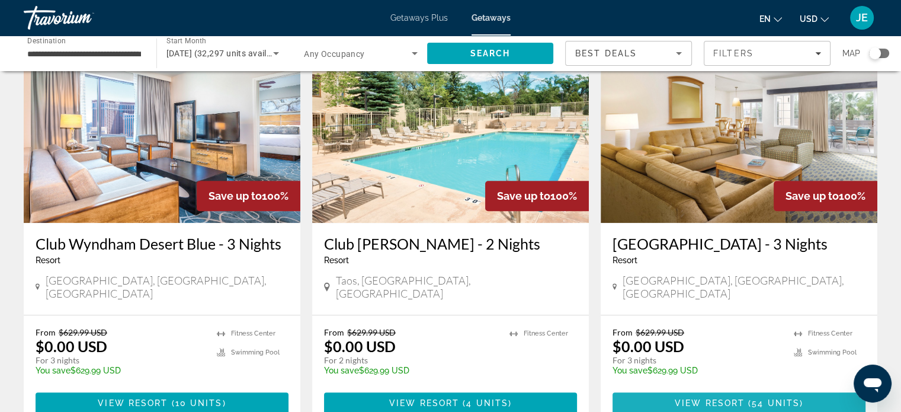
scroll to position [954, 0]
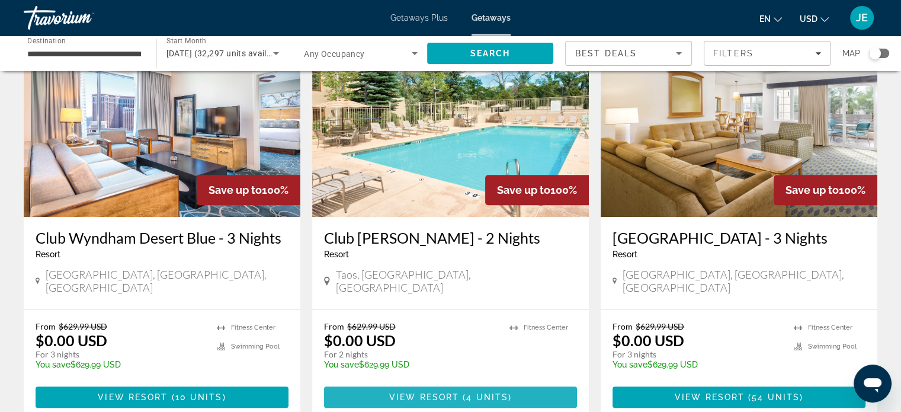
click at [501, 392] on span "4 units" at bounding box center [487, 396] width 42 height 9
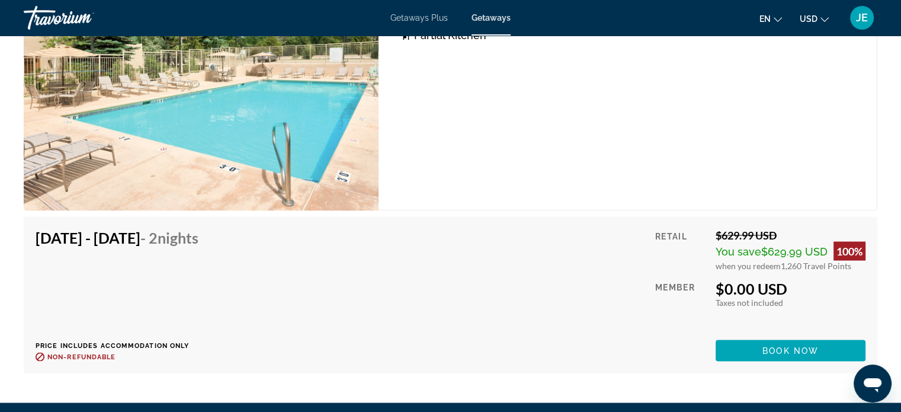
scroll to position [2173, 0]
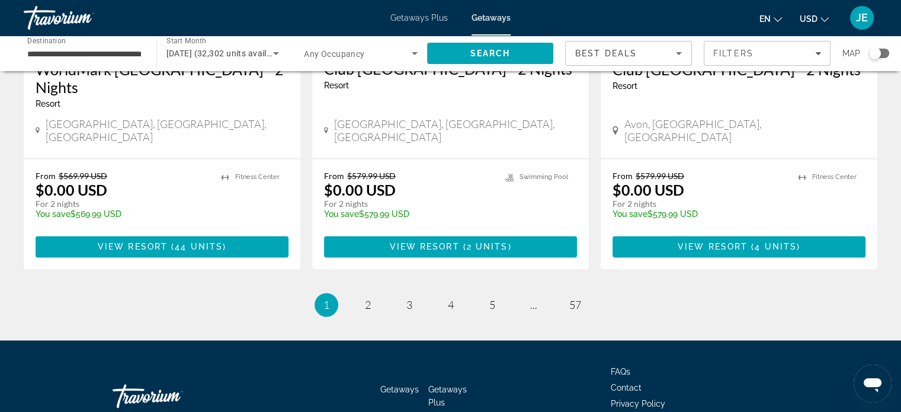
scroll to position [1557, 0]
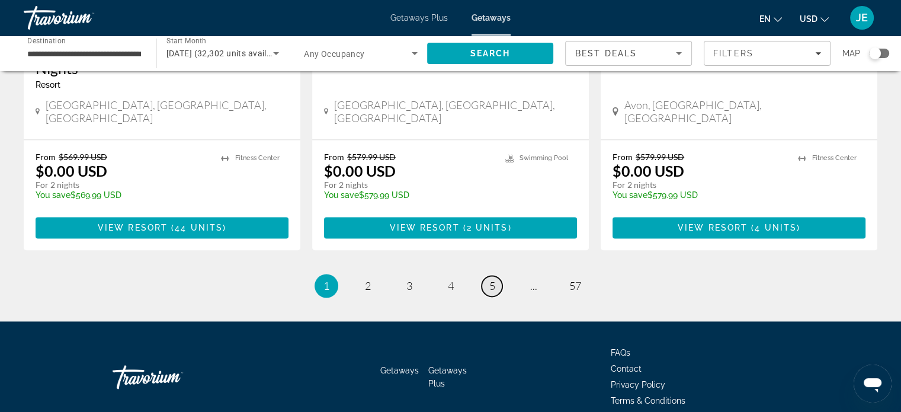
click at [493, 279] on span "5" at bounding box center [492, 285] width 6 height 13
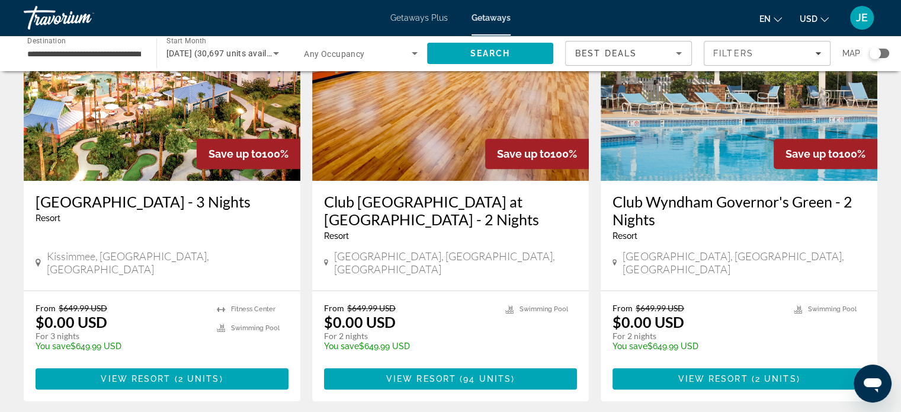
scroll to position [991, 0]
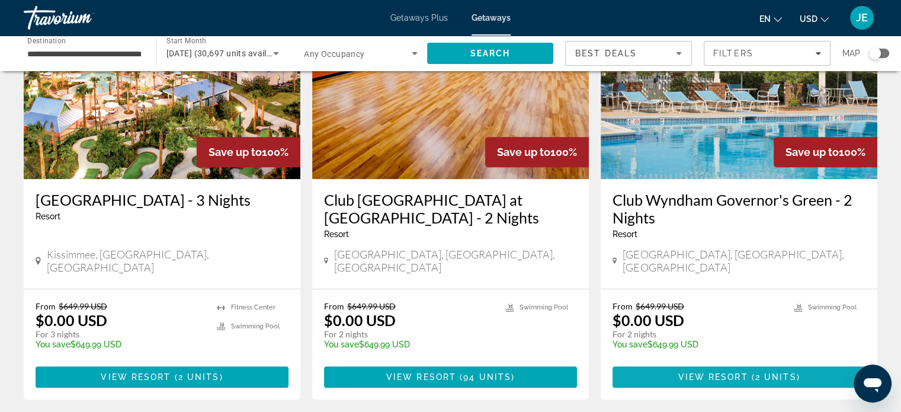
click at [812, 363] on span "Main content" at bounding box center [739, 377] width 253 height 28
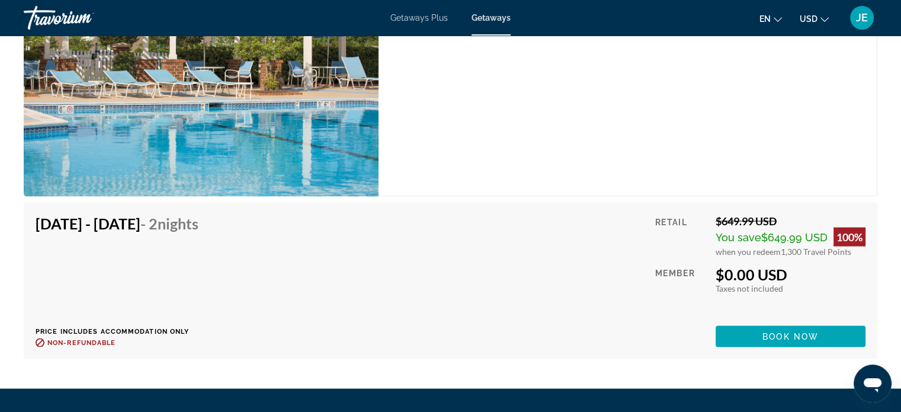
scroll to position [2290, 0]
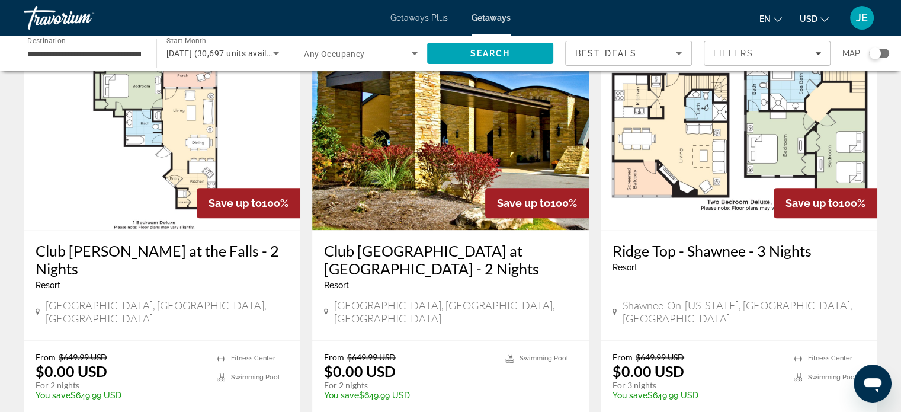
scroll to position [1384, 0]
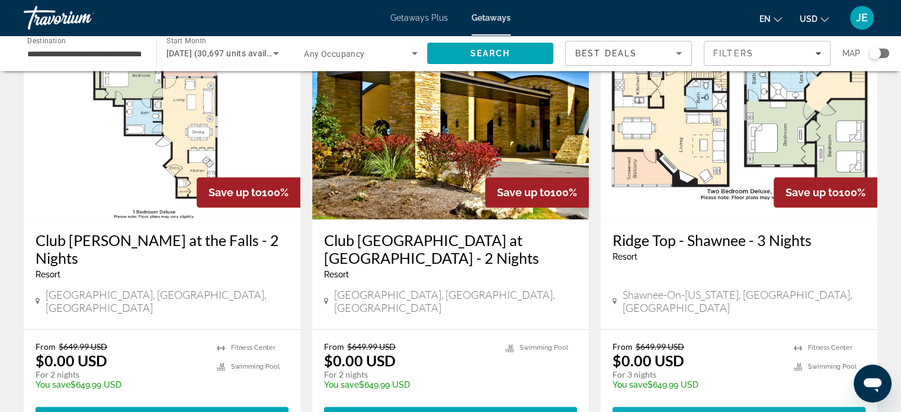
click at [802, 411] on span "( 80 units )" at bounding box center [773, 416] width 59 height 9
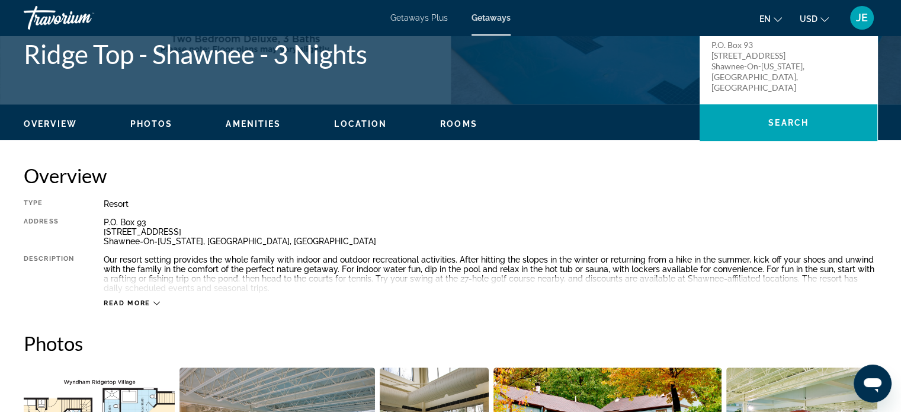
scroll to position [287, 0]
click at [156, 303] on icon "Main content" at bounding box center [156, 303] width 7 height 7
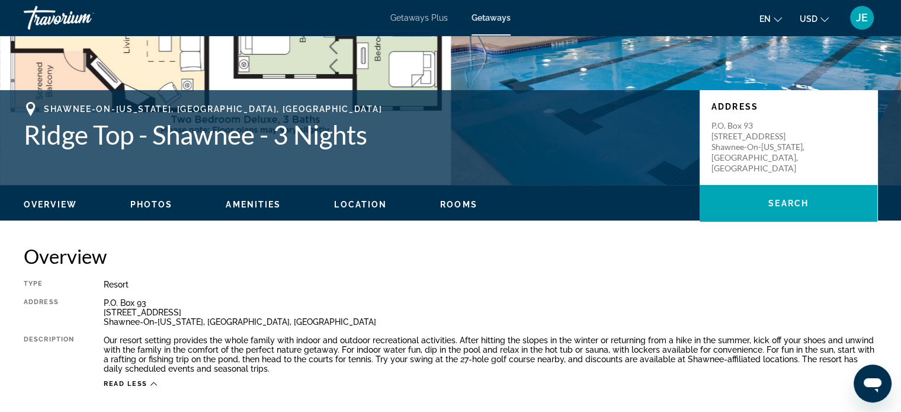
scroll to position [209, 0]
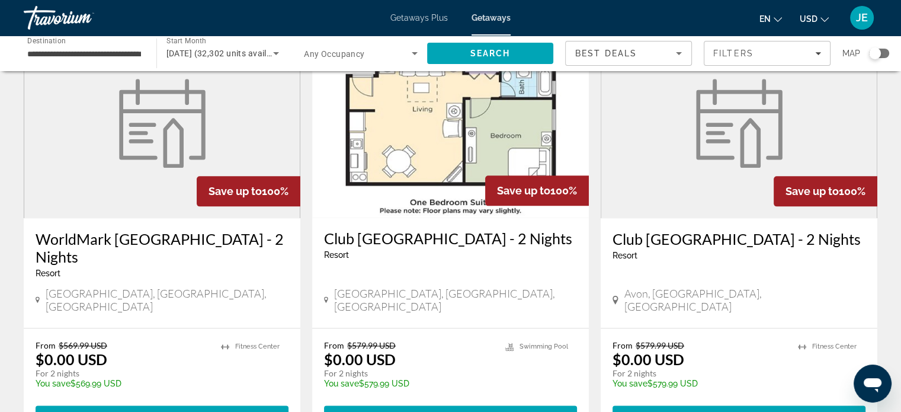
scroll to position [1576, 0]
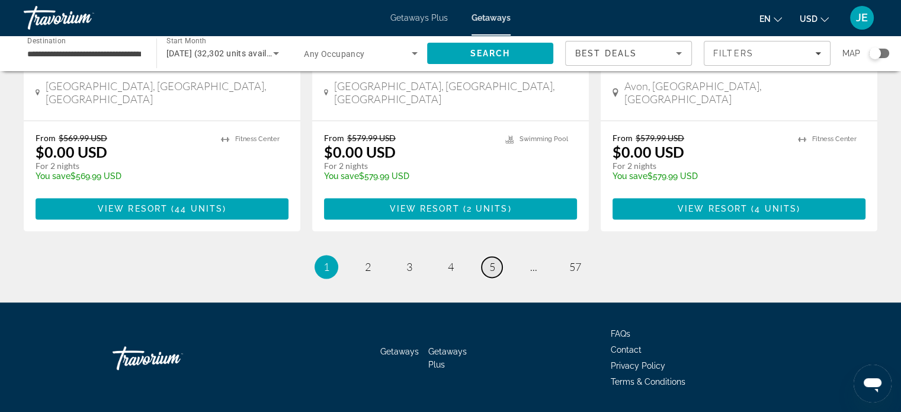
click at [494, 260] on span "5" at bounding box center [492, 266] width 6 height 13
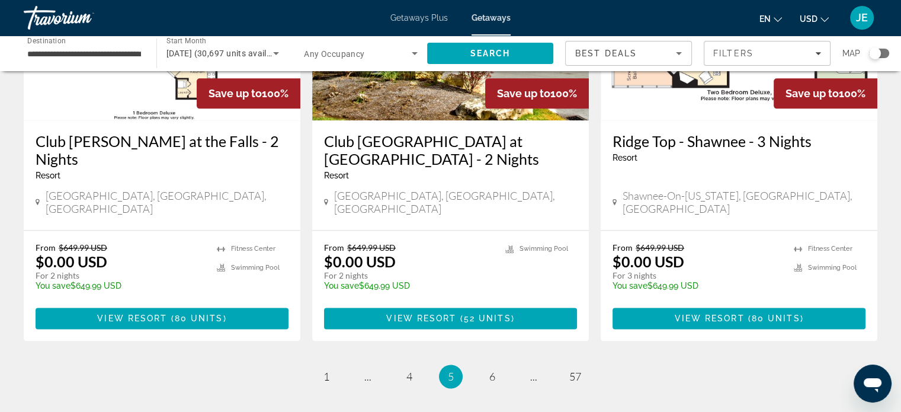
scroll to position [1492, 0]
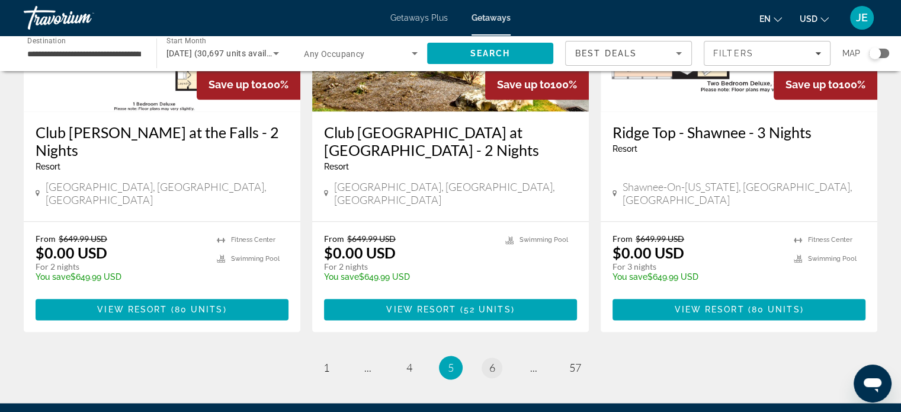
click at [491, 361] on span "6" at bounding box center [492, 367] width 6 height 13
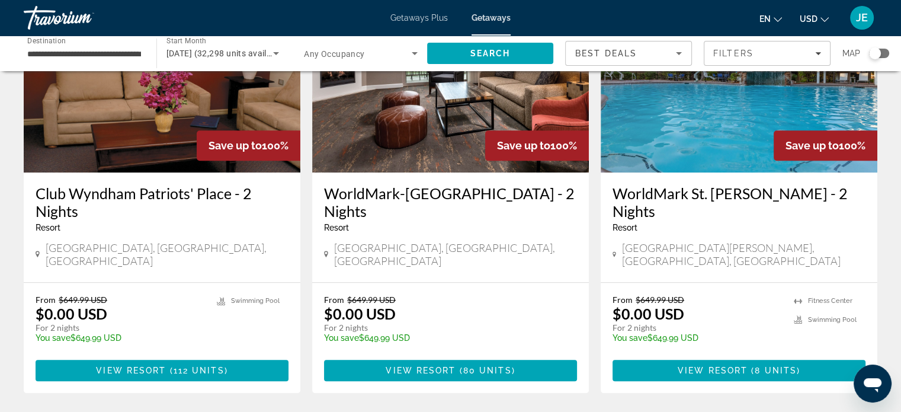
scroll to position [1010, 0]
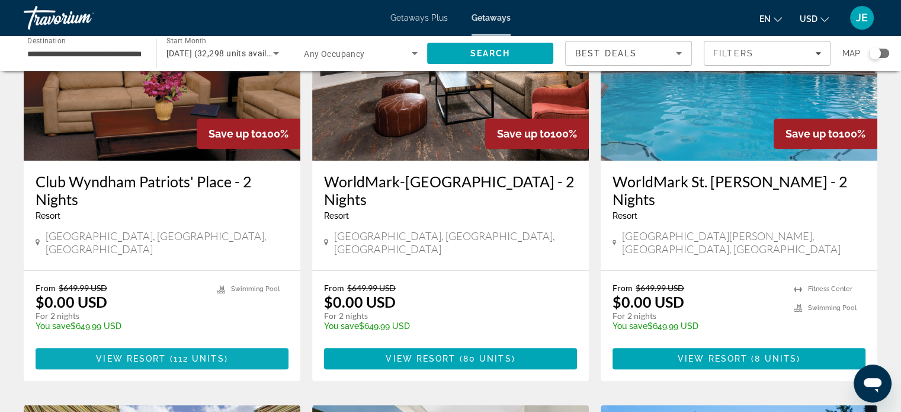
click at [228, 344] on span "Main content" at bounding box center [162, 358] width 253 height 28
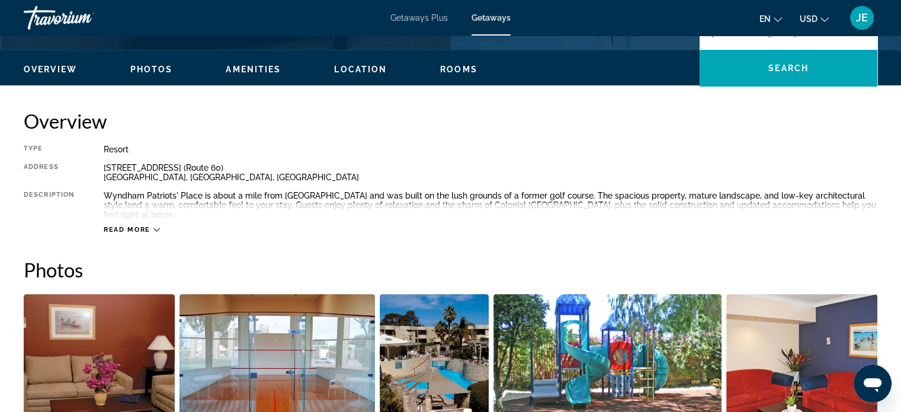
scroll to position [340, 0]
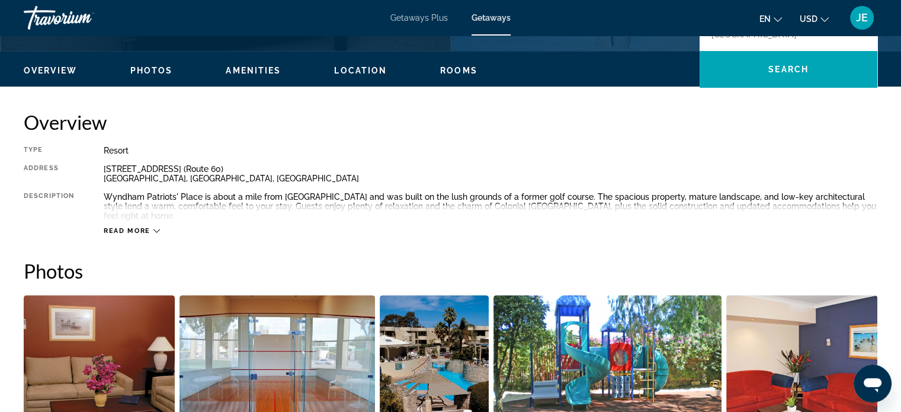
click at [134, 230] on span "Read more" at bounding box center [127, 231] width 47 height 8
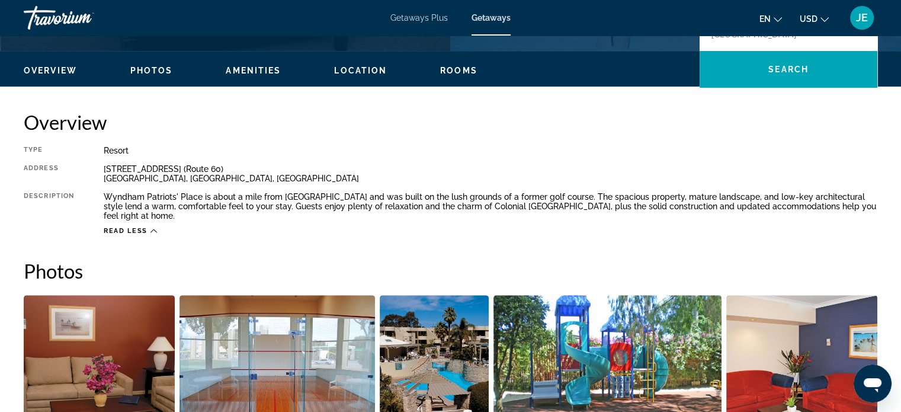
click at [134, 230] on span "Read less" at bounding box center [126, 231] width 44 height 8
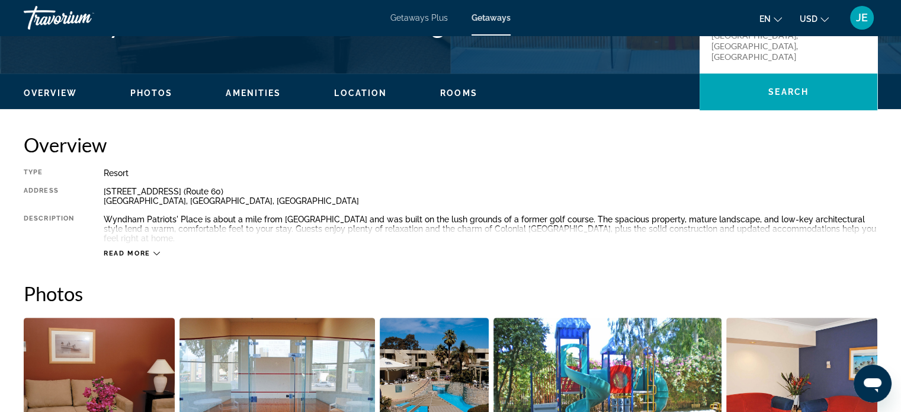
scroll to position [322, 0]
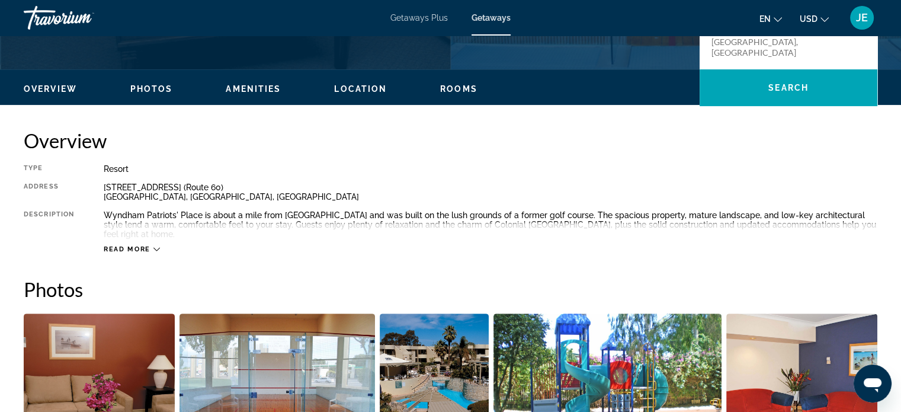
click at [142, 246] on span "Read more" at bounding box center [127, 249] width 47 height 8
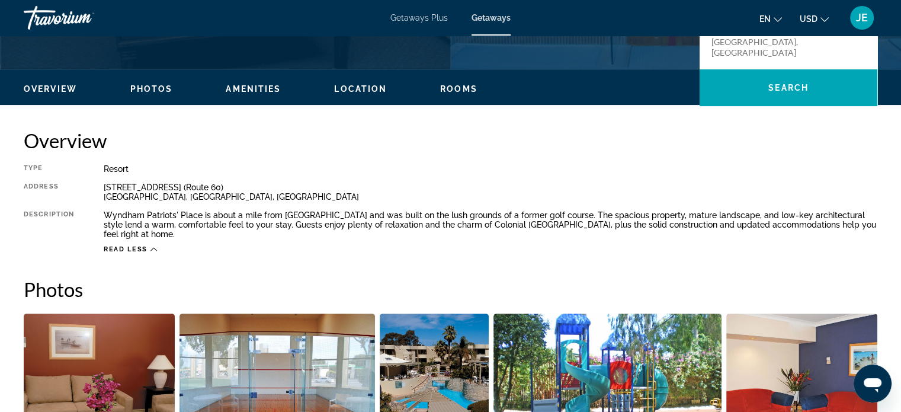
click at [71, 86] on span "Overview" at bounding box center [50, 88] width 53 height 9
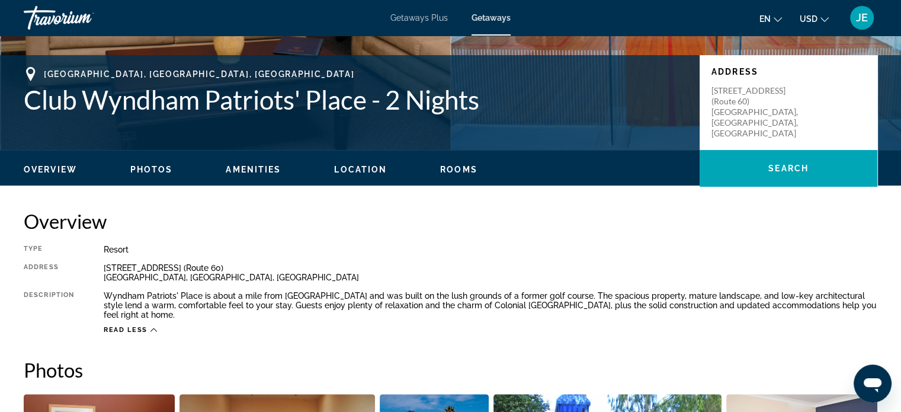
click at [153, 166] on span "Photos" at bounding box center [151, 169] width 43 height 9
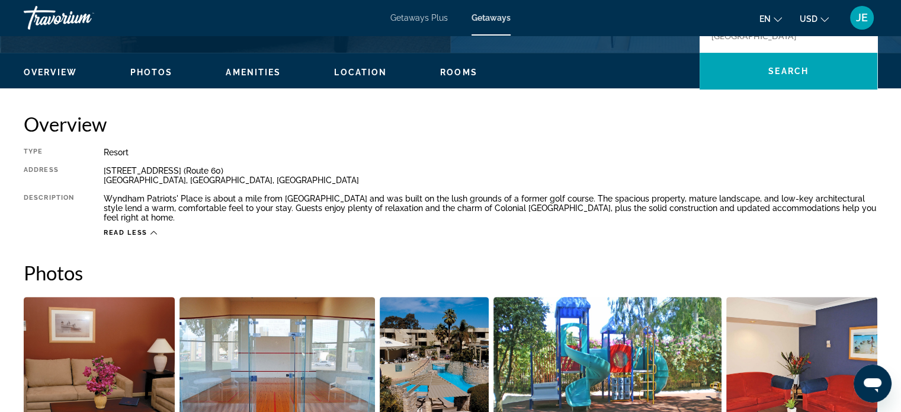
click at [261, 72] on span "Amenities" at bounding box center [253, 72] width 55 height 9
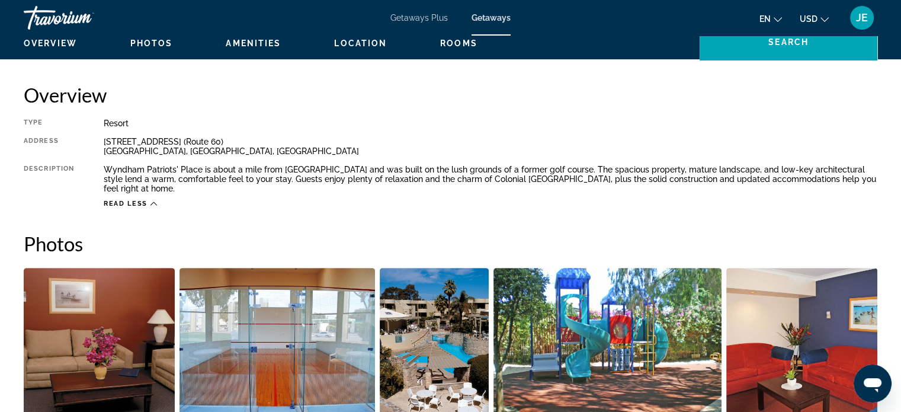
scroll to position [364, 0]
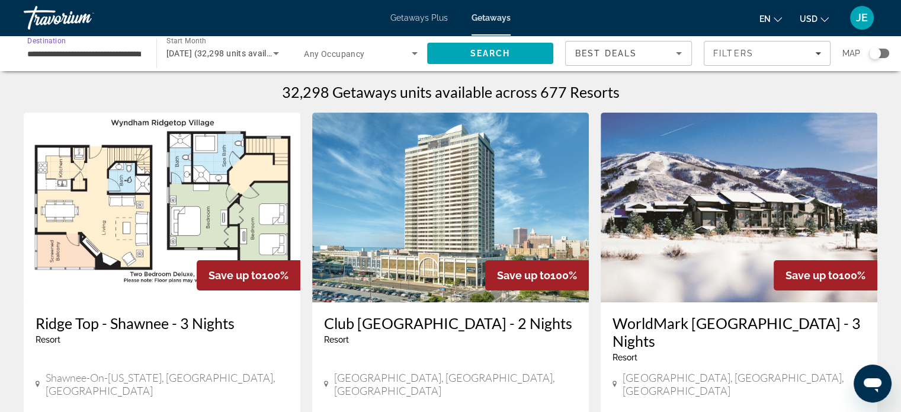
click at [116, 56] on input "**********" at bounding box center [84, 54] width 114 height 14
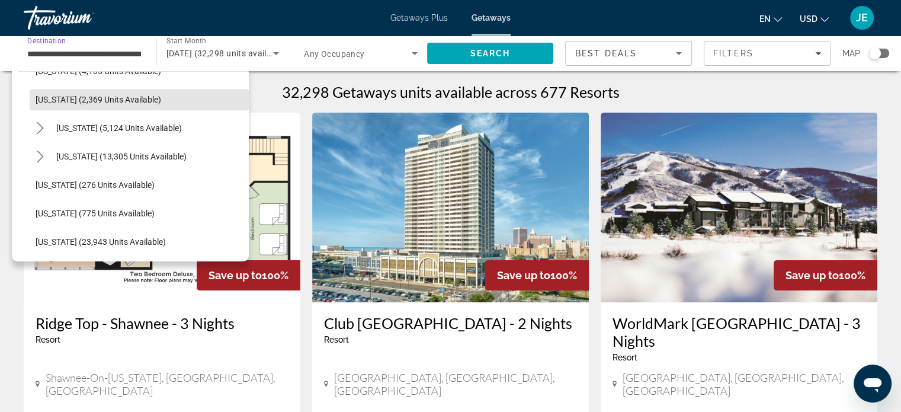
scroll to position [762, 0]
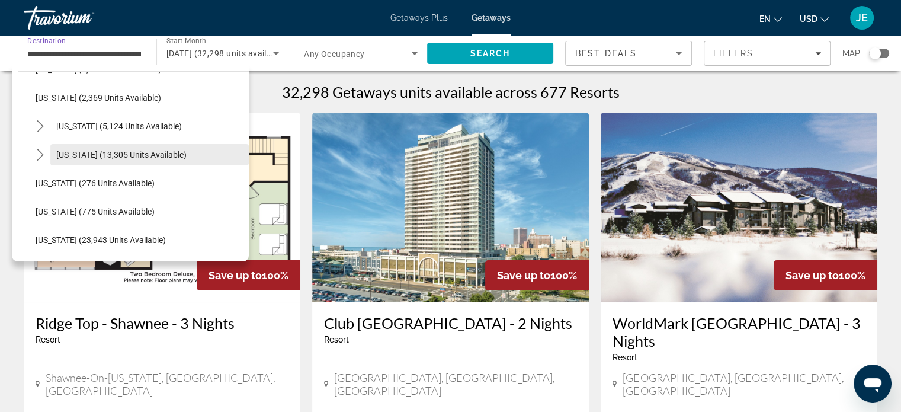
click at [128, 156] on span "[US_STATE] (13,305 units available)" at bounding box center [121, 154] width 130 height 9
type input "**********"
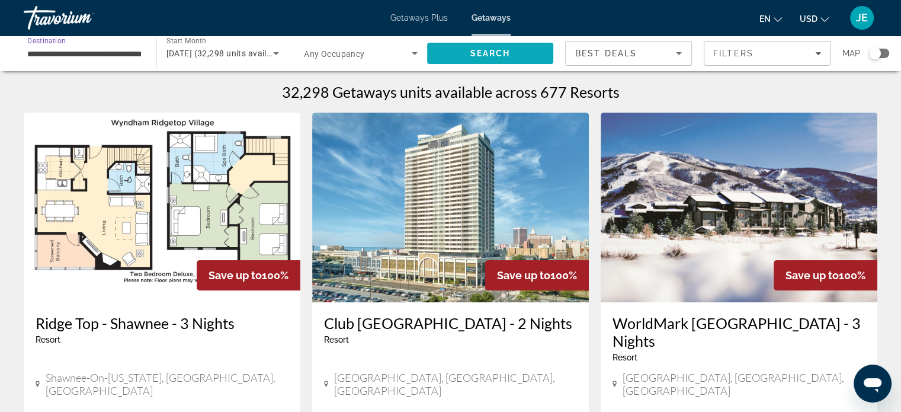
click at [486, 52] on span "Search" at bounding box center [490, 53] width 40 height 9
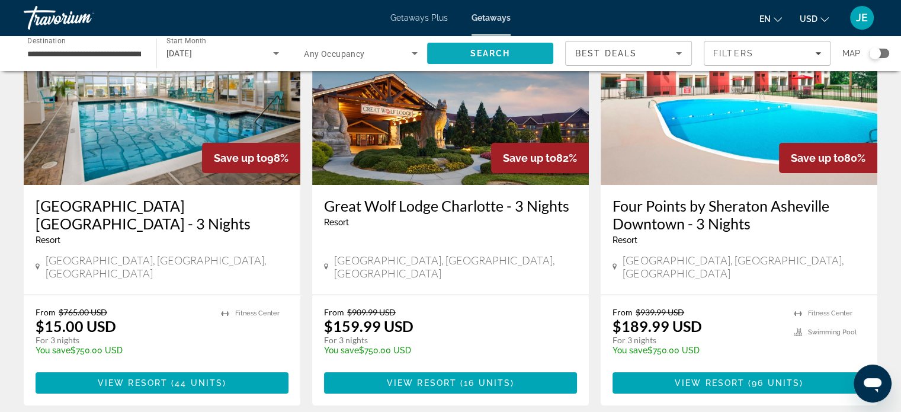
scroll to position [121, 0]
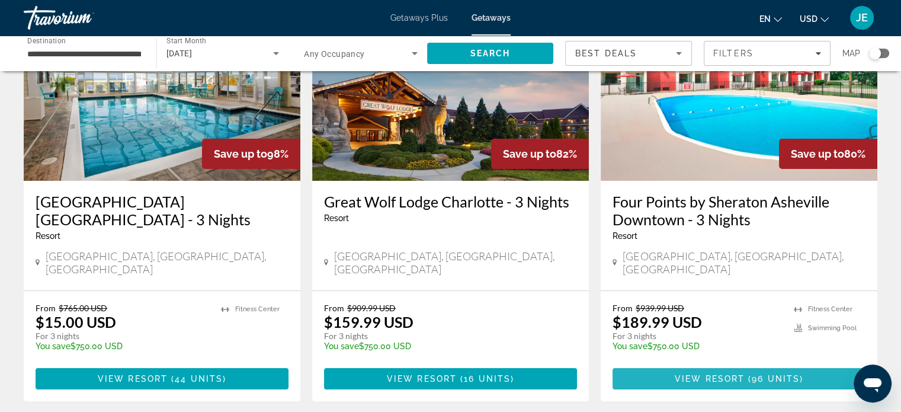
click at [786, 374] on span "Main content" at bounding box center [739, 378] width 253 height 28
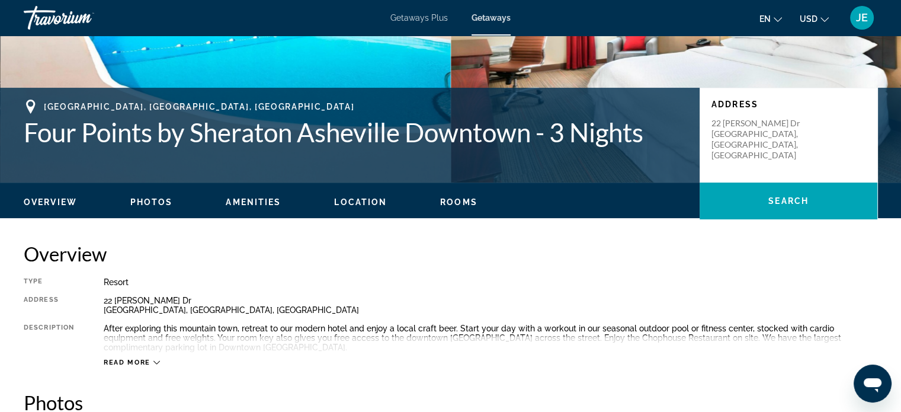
click at [803, 297] on div "[STREET_ADDRESS][PERSON_NAME][PERSON_NAME]" at bounding box center [491, 305] width 774 height 19
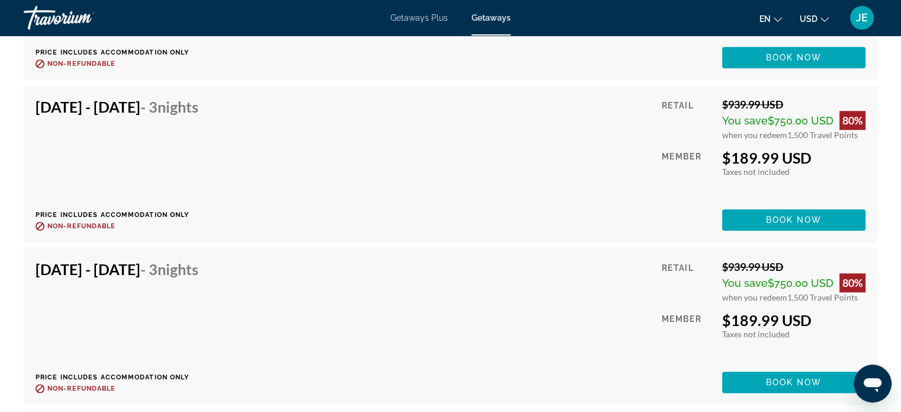
scroll to position [5528, 0]
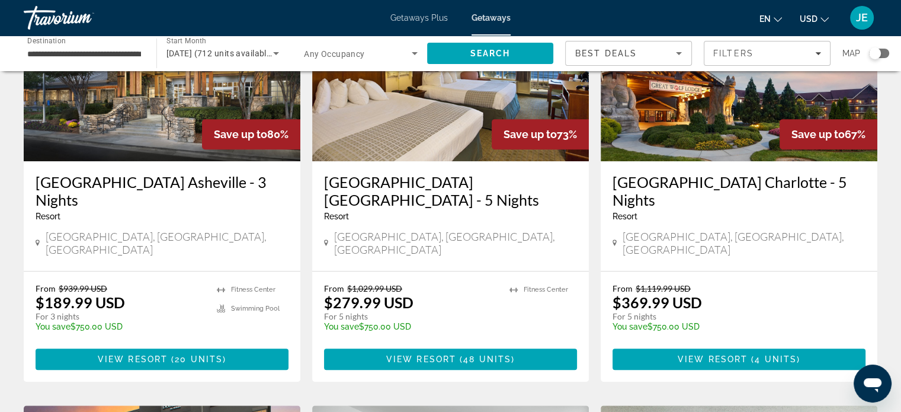
scroll to position [587, 0]
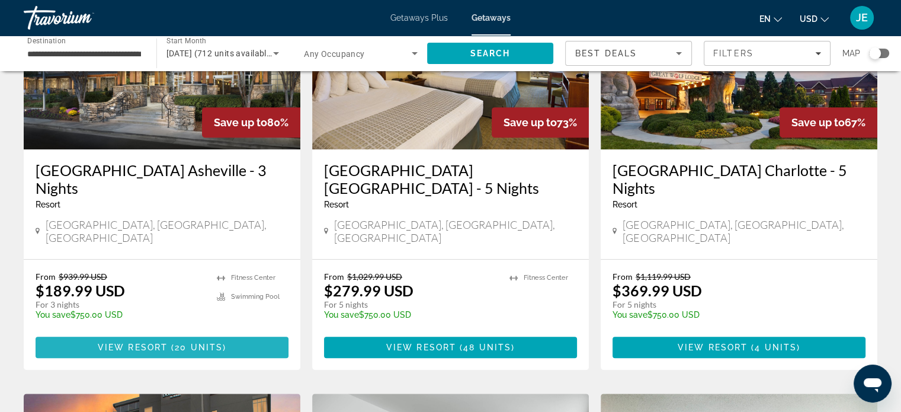
click at [197, 333] on span "Main content" at bounding box center [162, 347] width 253 height 28
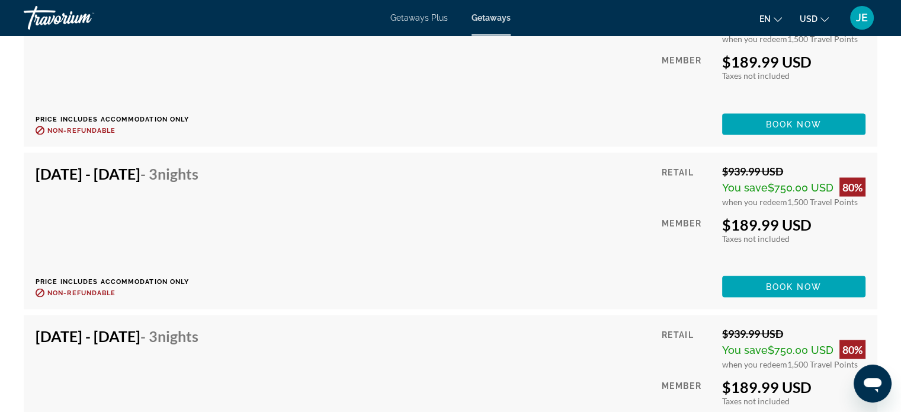
scroll to position [2156, 0]
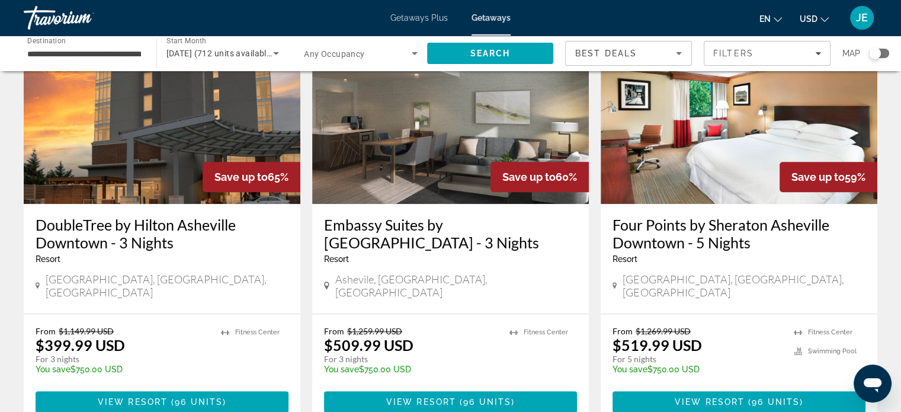
scroll to position [969, 0]
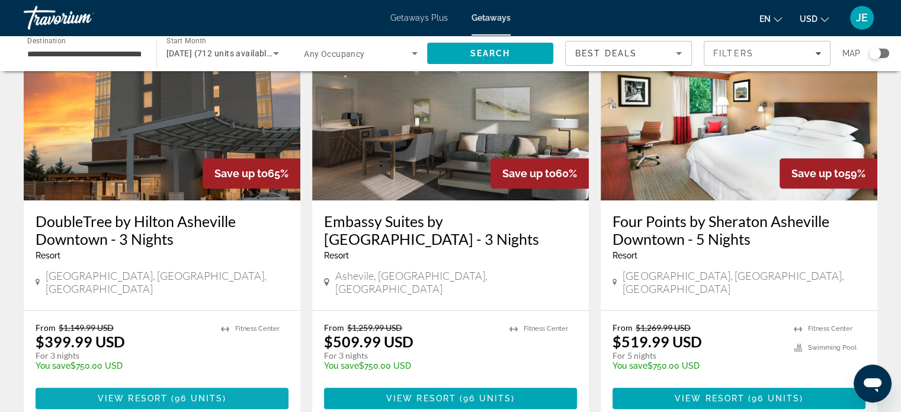
click at [177, 393] on span "96 units" at bounding box center [199, 397] width 48 height 9
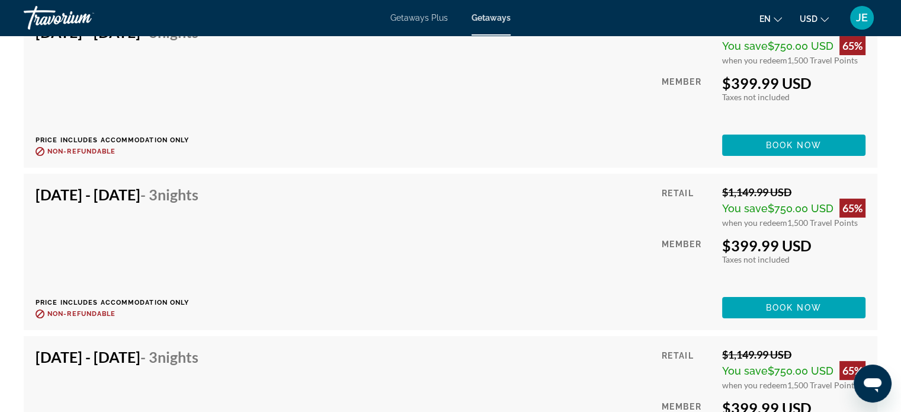
scroll to position [4688, 0]
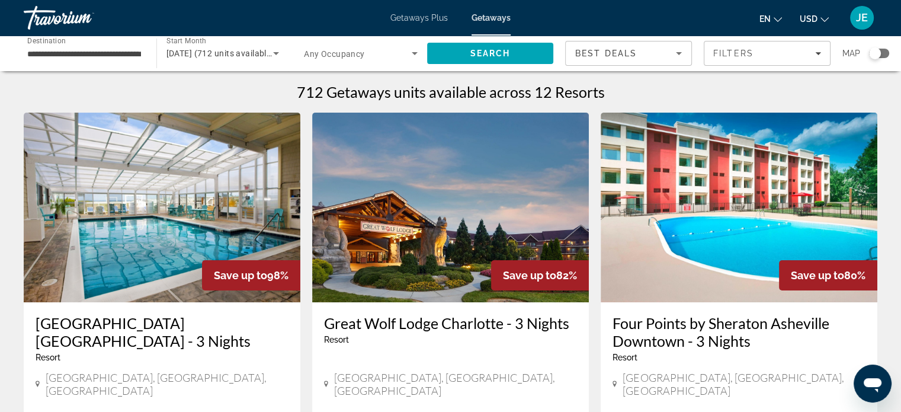
click at [120, 57] on input "**********" at bounding box center [84, 54] width 114 height 14
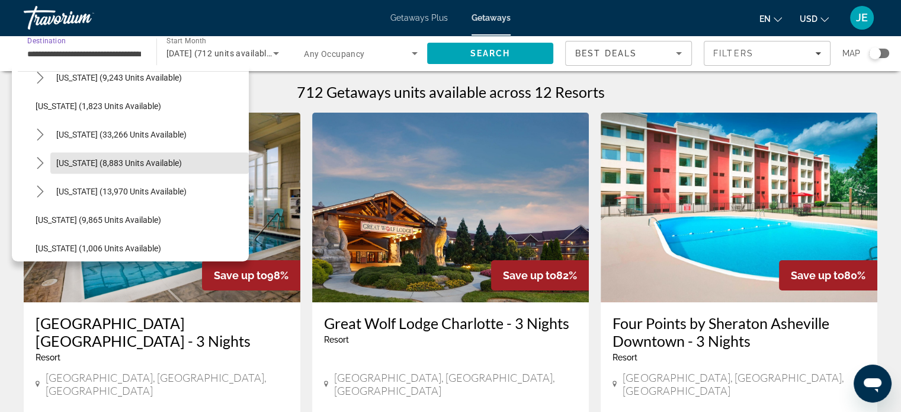
scroll to position [1011, 0]
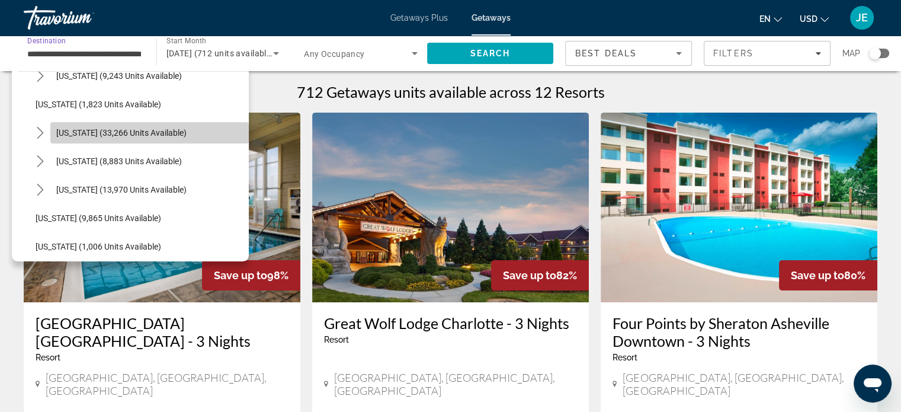
click at [165, 133] on span "[US_STATE] (33,266 units available)" at bounding box center [121, 132] width 130 height 9
type input "**********"
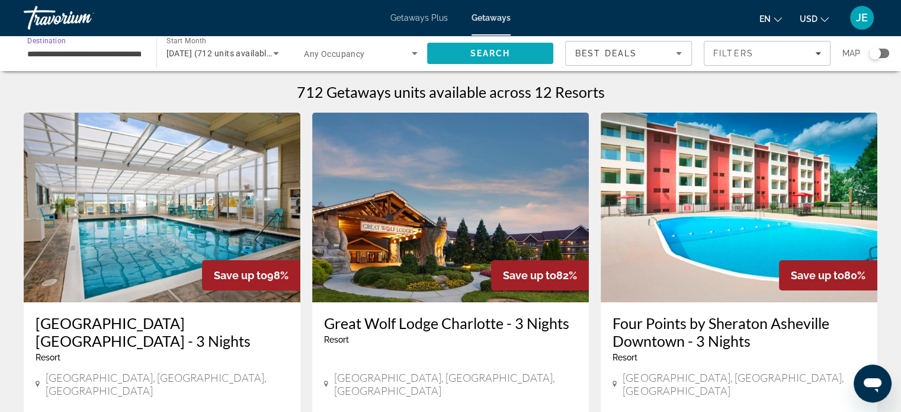
click at [488, 60] on span "Search" at bounding box center [490, 53] width 127 height 28
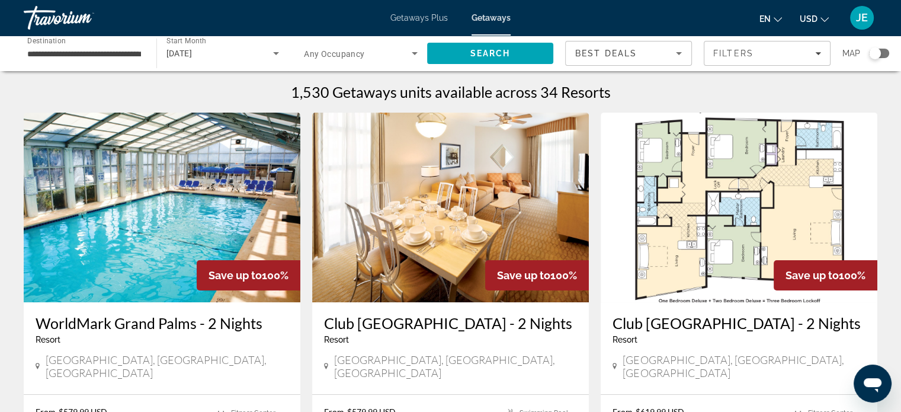
click at [425, 16] on span "Getaways Plus" at bounding box center [418, 17] width 57 height 9
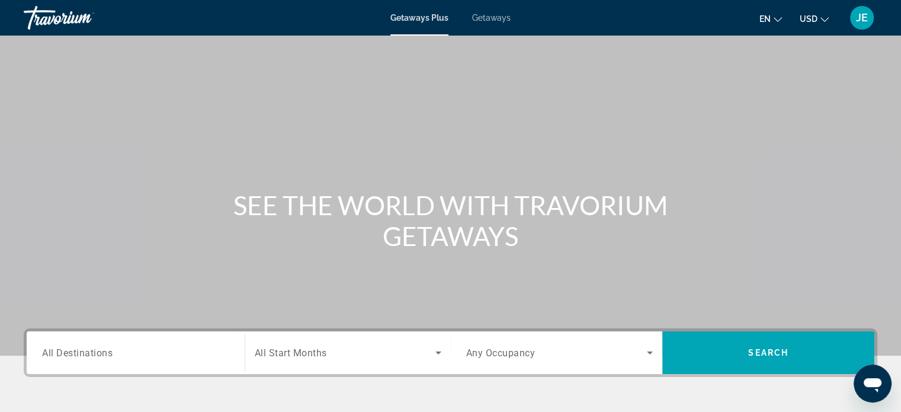
click at [118, 357] on input "Destination All Destinations" at bounding box center [135, 353] width 187 height 14
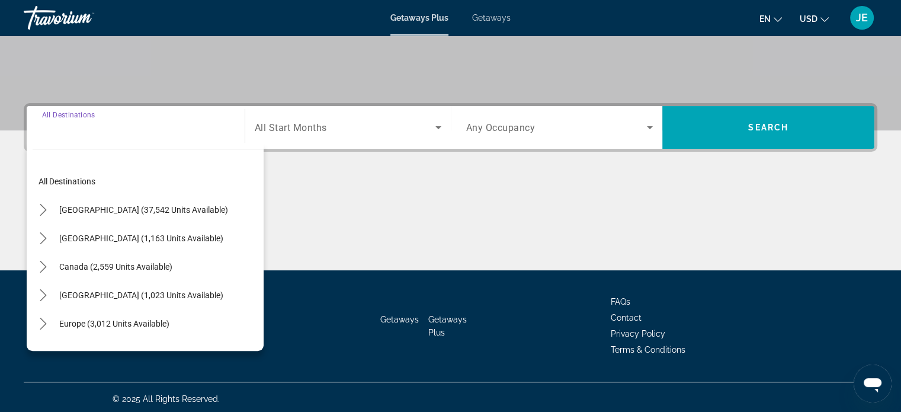
scroll to position [228, 0]
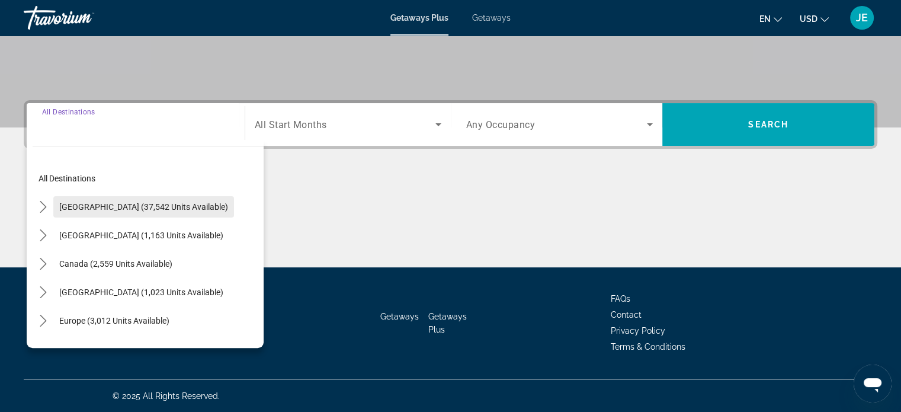
click at [121, 203] on span "[GEOGRAPHIC_DATA] (37,542 units available)" at bounding box center [143, 206] width 169 height 9
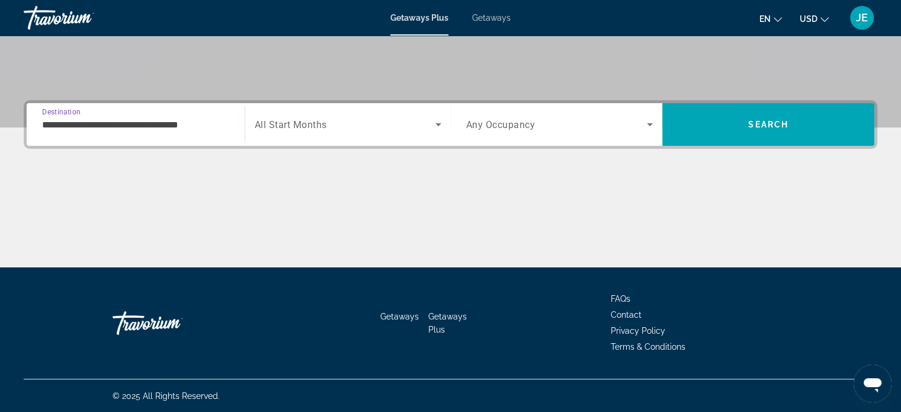
click at [149, 121] on input "**********" at bounding box center [135, 125] width 187 height 14
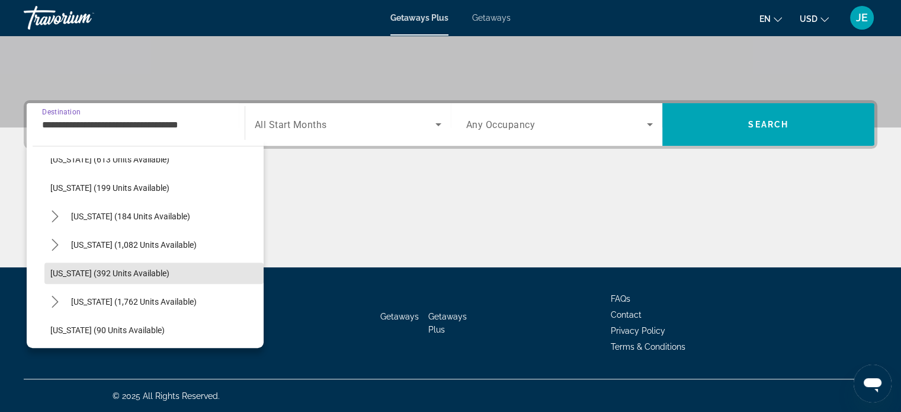
scroll to position [709, 0]
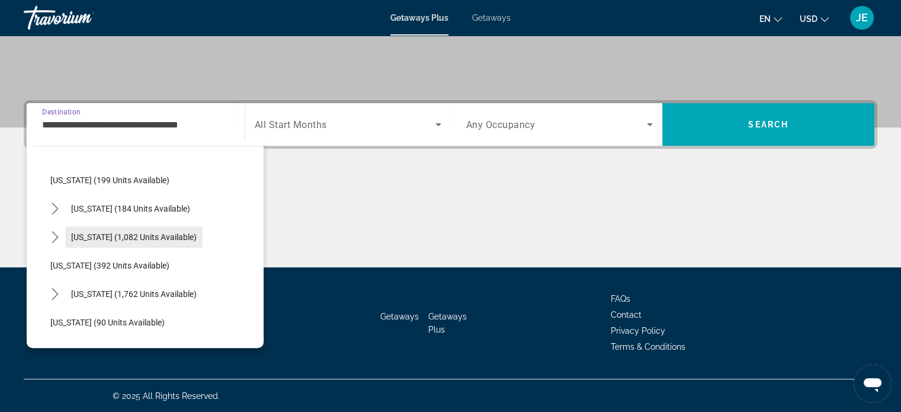
click at [175, 236] on span "[US_STATE] (1,082 units available)" at bounding box center [134, 236] width 126 height 9
type input "**********"
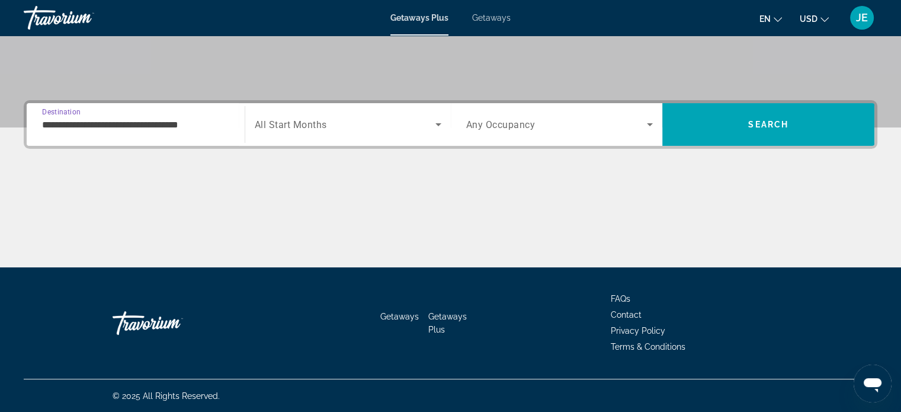
click at [364, 121] on span "Search widget" at bounding box center [345, 124] width 181 height 14
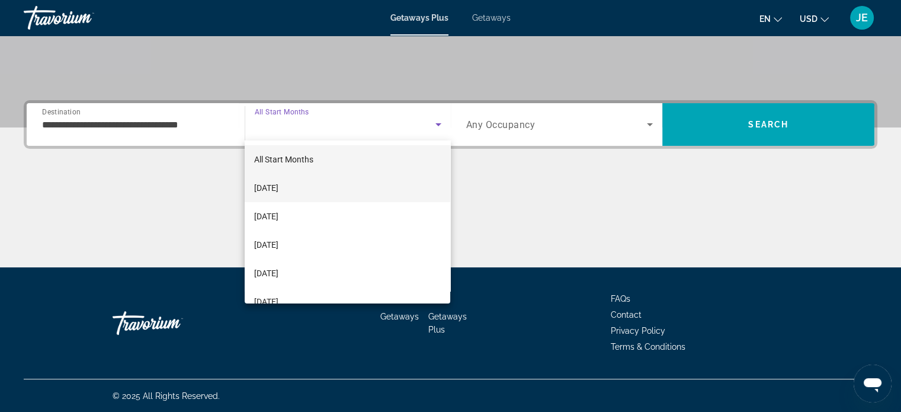
click at [278, 191] on span "[DATE]" at bounding box center [266, 188] width 24 height 14
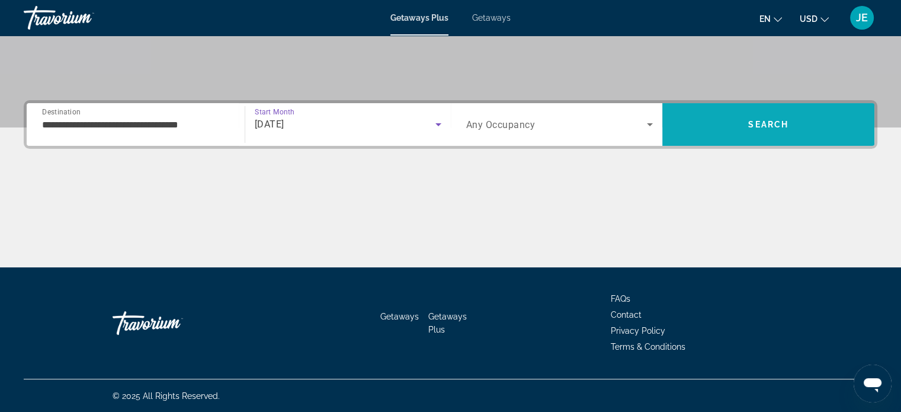
click at [768, 121] on span "Search" at bounding box center [768, 124] width 40 height 9
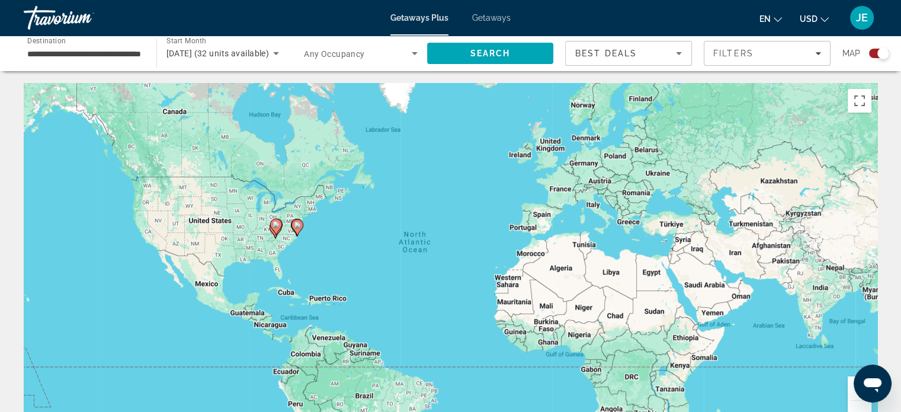
click at [116, 51] on input "**********" at bounding box center [84, 54] width 114 height 14
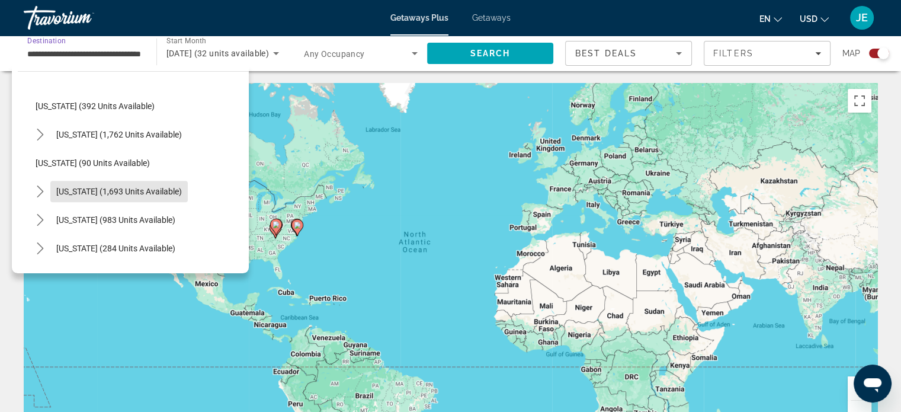
scroll to position [867, 0]
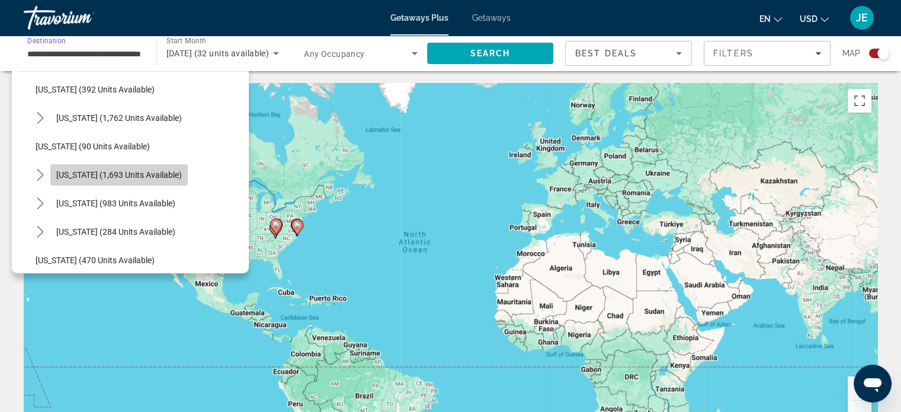
click at [169, 178] on span "[US_STATE] (1,693 units available)" at bounding box center [119, 174] width 126 height 9
type input "**********"
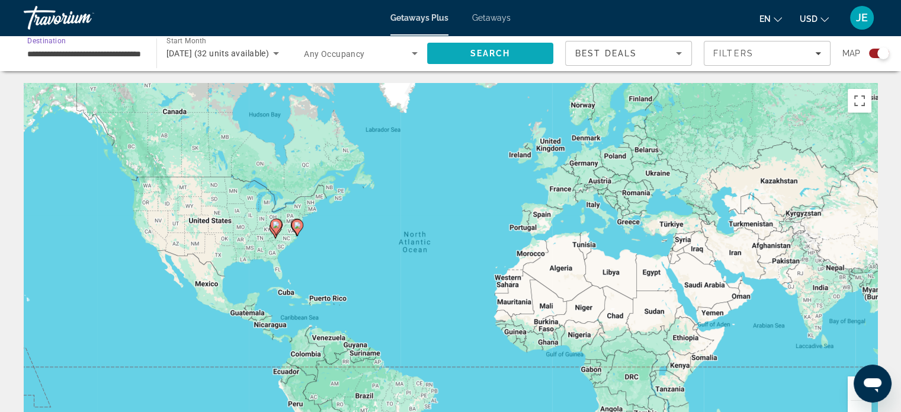
click at [502, 52] on span "Search" at bounding box center [490, 53] width 40 height 9
click at [498, 16] on span "Getaways" at bounding box center [491, 17] width 39 height 9
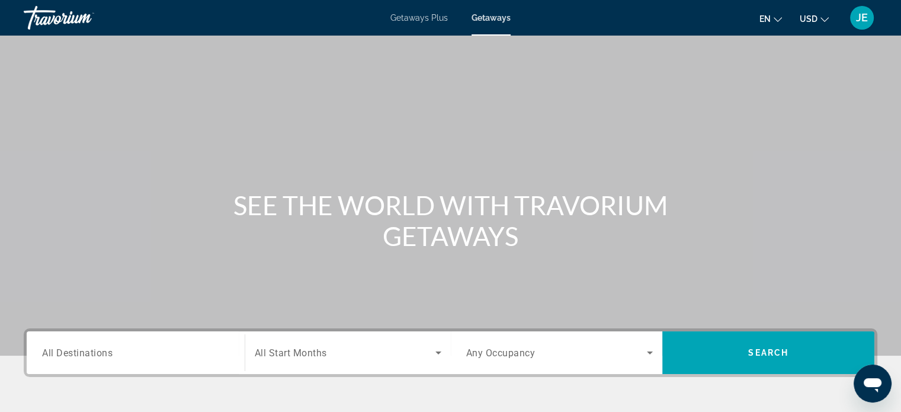
click at [100, 353] on span "All Destinations" at bounding box center [77, 352] width 71 height 11
click at [100, 353] on input "Destination All Destinations" at bounding box center [135, 353] width 187 height 14
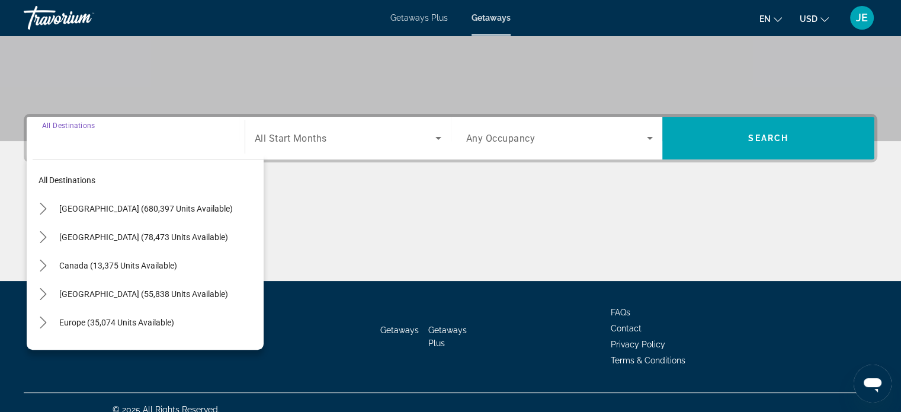
scroll to position [228, 0]
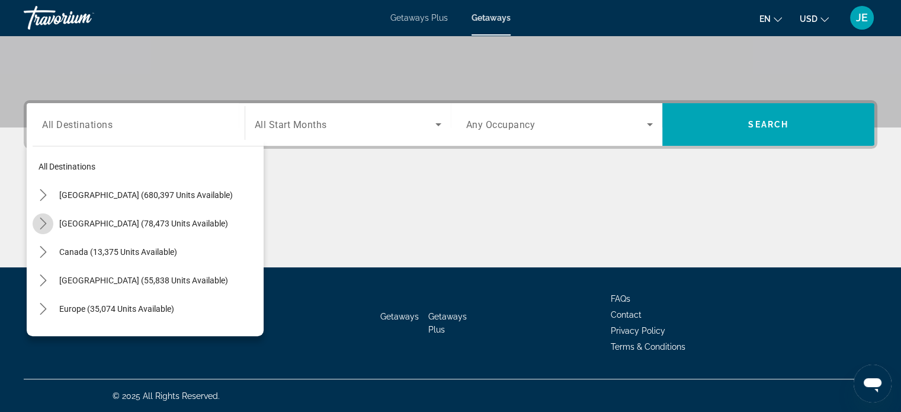
click at [46, 219] on icon "Toggle Mexico (78,473 units available) submenu" at bounding box center [43, 223] width 12 height 12
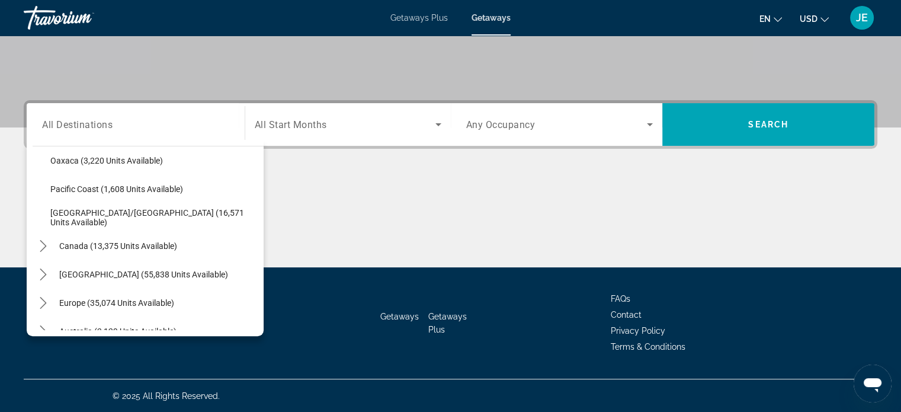
scroll to position [325, 0]
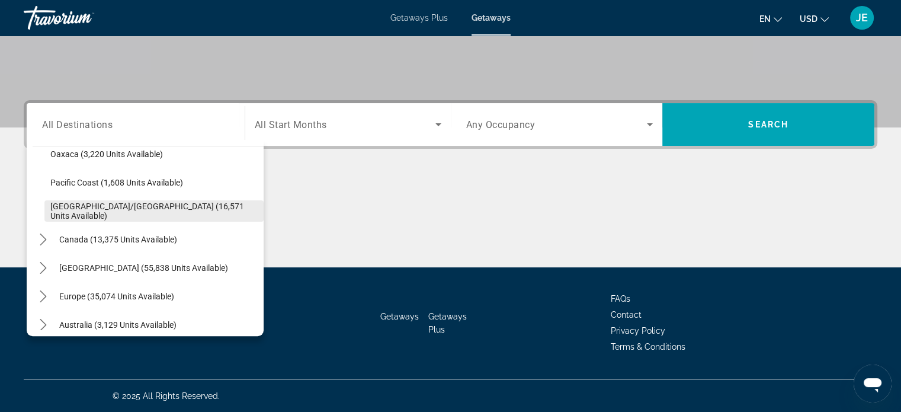
click at [190, 212] on span "[GEOGRAPHIC_DATA]/[GEOGRAPHIC_DATA] (16,571 units available)" at bounding box center [153, 210] width 207 height 19
type input "**********"
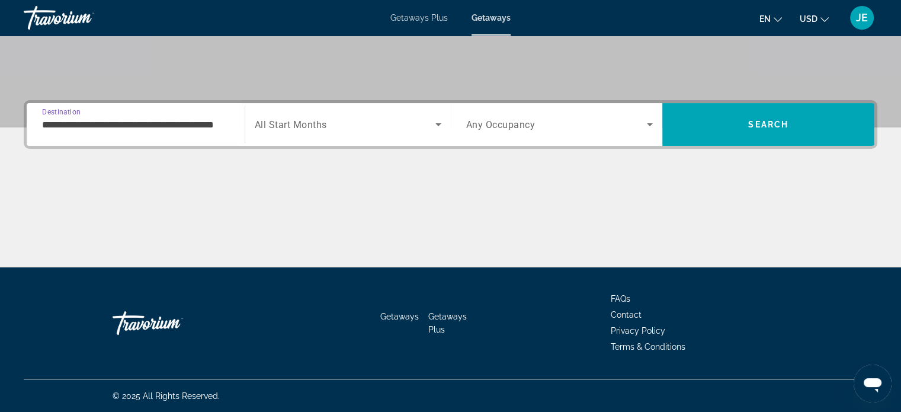
click at [428, 121] on span "Search widget" at bounding box center [345, 124] width 181 height 14
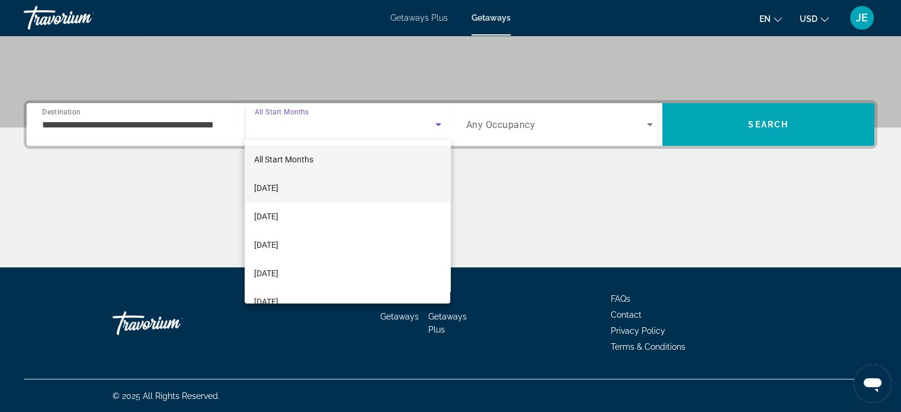
click at [278, 190] on span "[DATE]" at bounding box center [266, 188] width 24 height 14
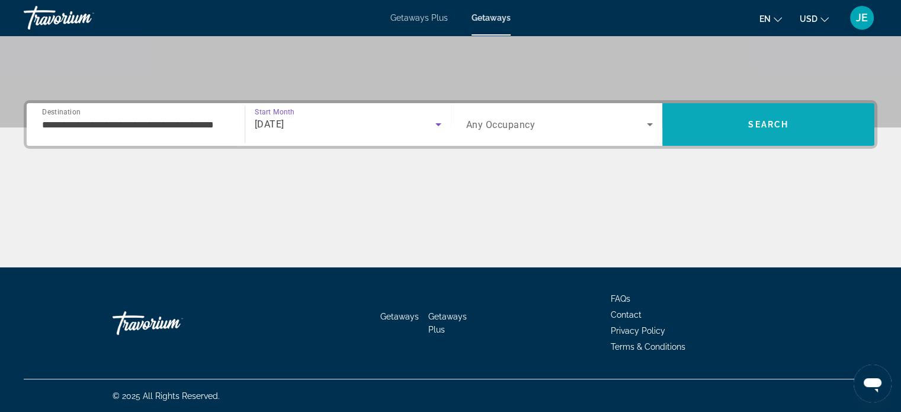
click at [768, 124] on span "Search" at bounding box center [768, 124] width 40 height 9
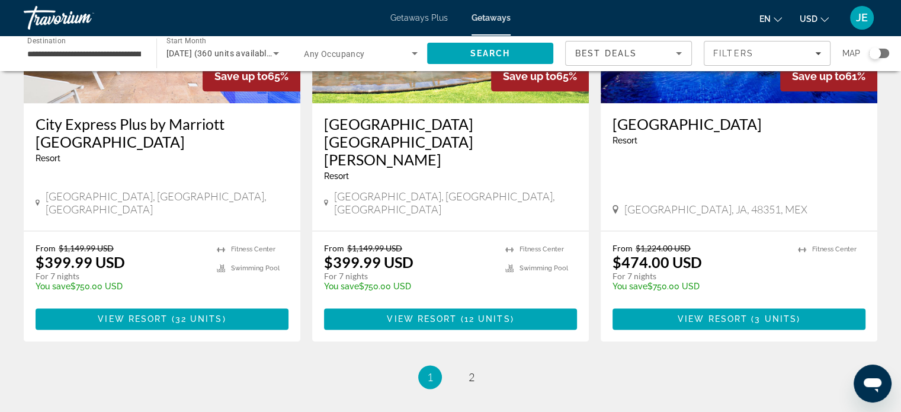
scroll to position [1511, 0]
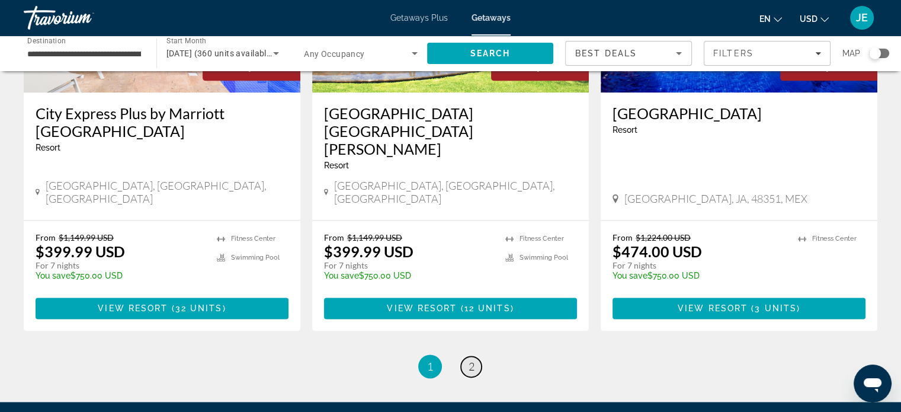
click at [469, 360] on span "2" at bounding box center [472, 366] width 6 height 13
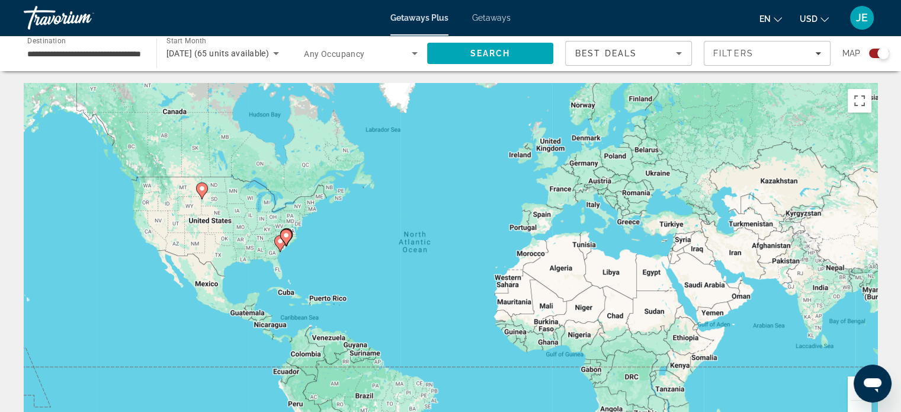
click at [488, 20] on span "Getaways" at bounding box center [491, 17] width 39 height 9
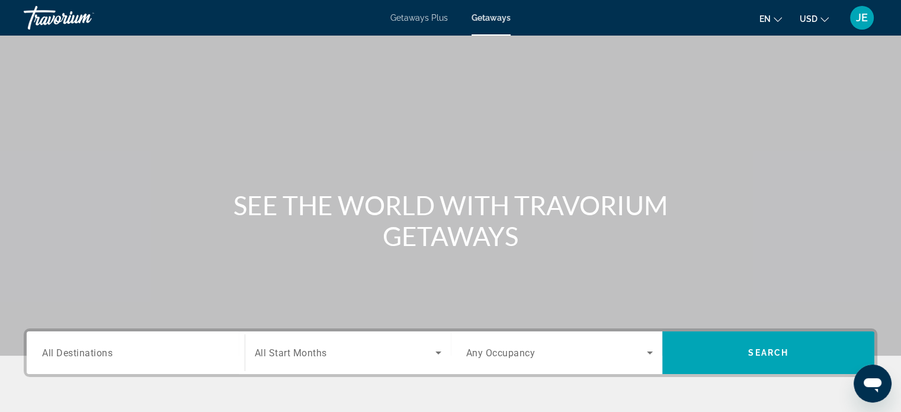
click at [110, 354] on span "All Destinations" at bounding box center [77, 352] width 71 height 11
click at [110, 354] on input "Destination All Destinations" at bounding box center [135, 353] width 187 height 14
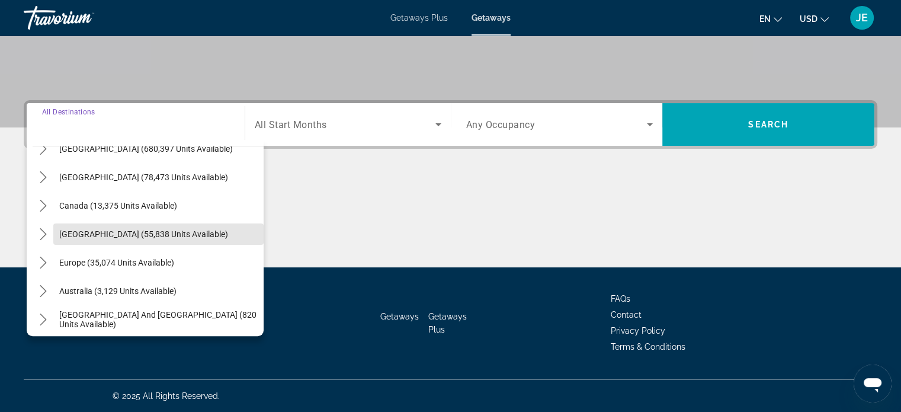
scroll to position [59, 0]
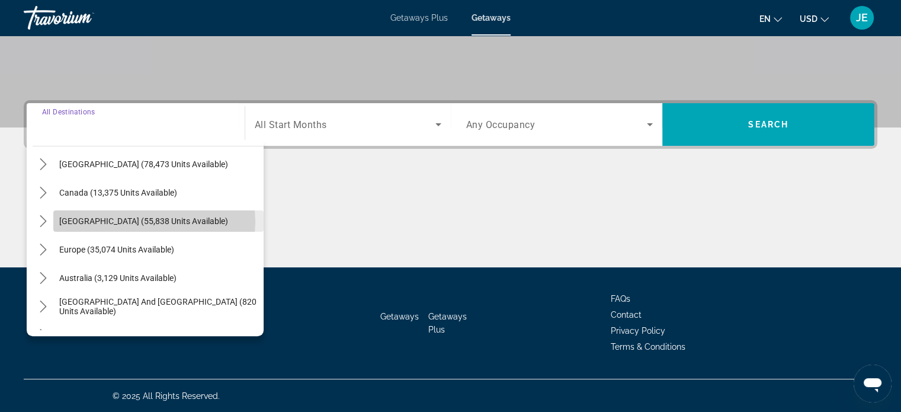
click at [149, 220] on span "[GEOGRAPHIC_DATA] (55,838 units available)" at bounding box center [143, 220] width 169 height 9
type input "**********"
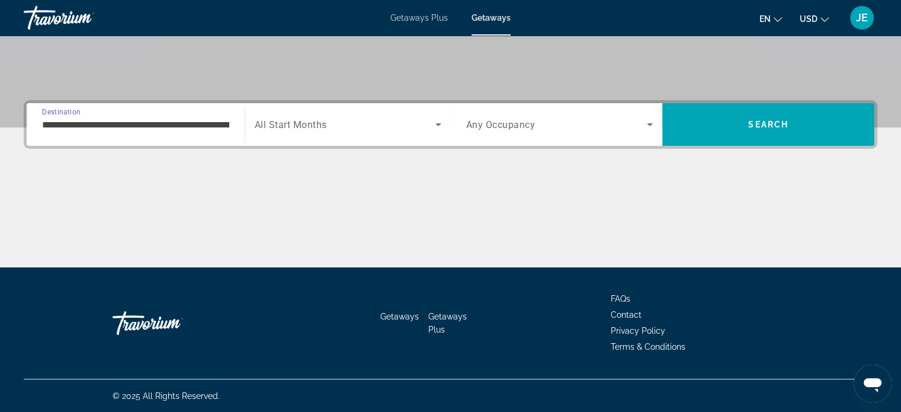
click at [424, 121] on span "Search widget" at bounding box center [345, 124] width 181 height 14
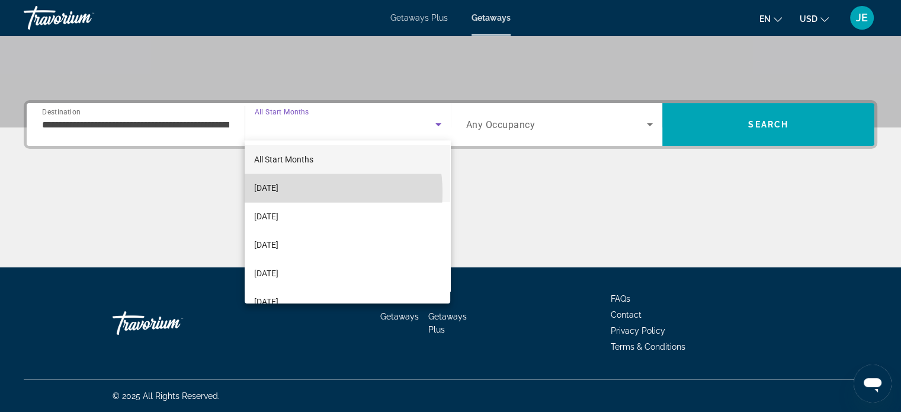
click at [278, 192] on span "[DATE]" at bounding box center [266, 188] width 24 height 14
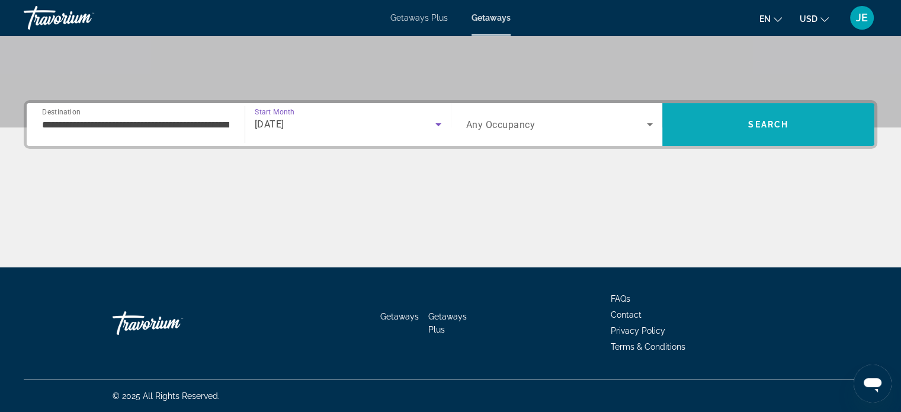
click at [771, 126] on span "Search" at bounding box center [768, 124] width 40 height 9
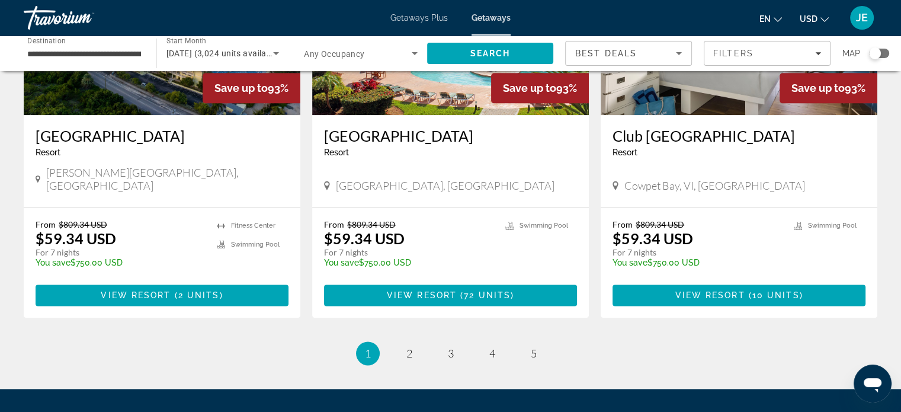
scroll to position [1459, 0]
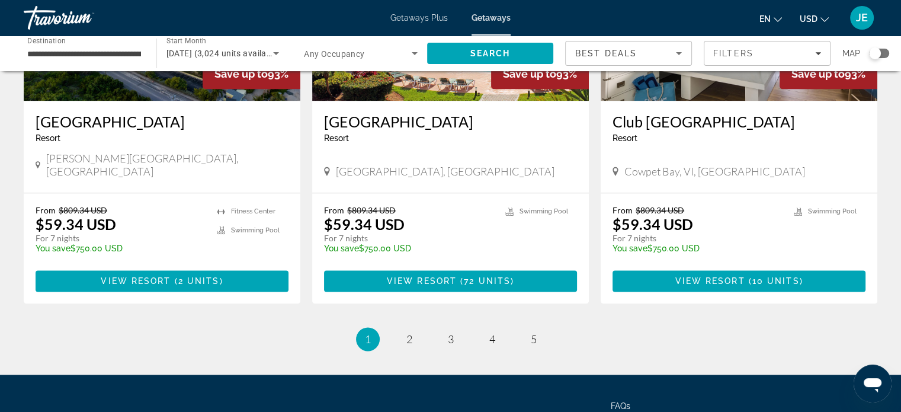
click at [415, 327] on li "page 2" at bounding box center [410, 339] width 24 height 24
click at [412, 332] on span "2" at bounding box center [409, 338] width 6 height 13
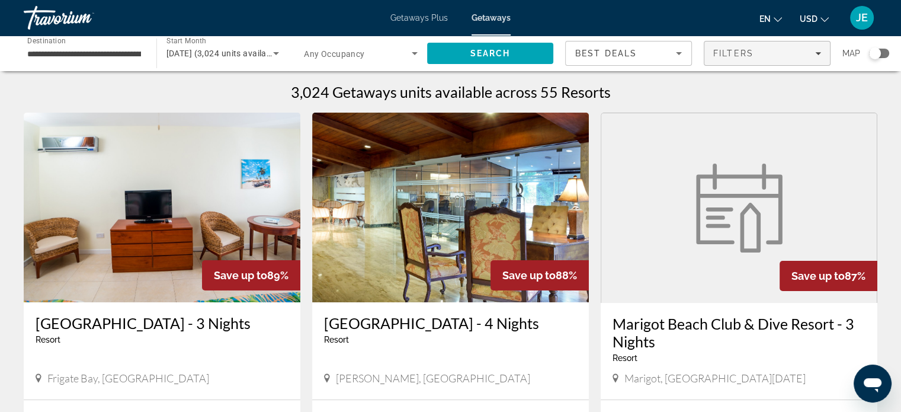
click at [810, 62] on span "Filters" at bounding box center [767, 53] width 126 height 28
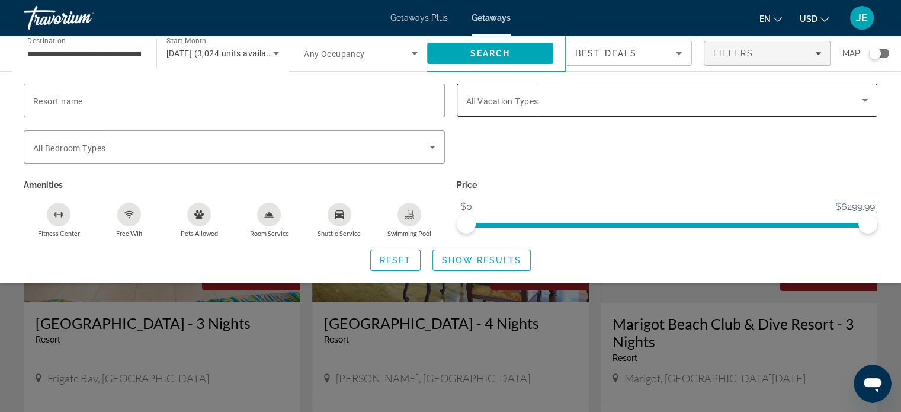
click at [854, 107] on span "Search widget" at bounding box center [664, 100] width 396 height 14
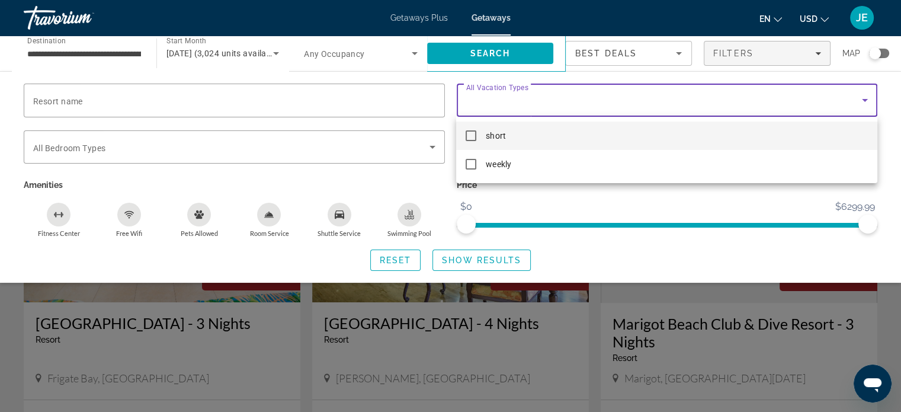
click at [472, 135] on mat-pseudo-checkbox at bounding box center [471, 135] width 11 height 11
click at [488, 264] on div at bounding box center [450, 206] width 901 height 412
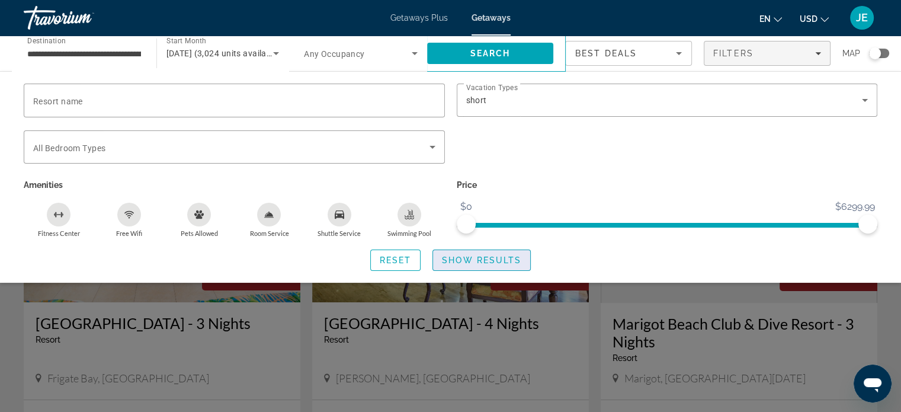
click at [500, 270] on span "Search widget" at bounding box center [481, 260] width 97 height 28
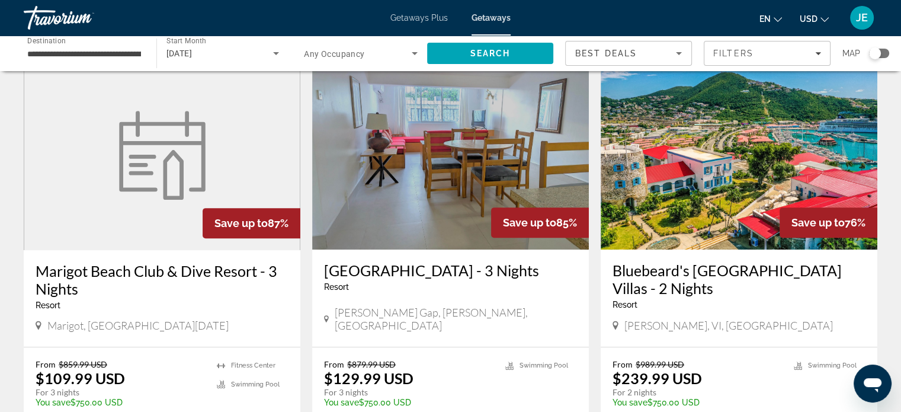
scroll to position [455, 0]
click at [795, 294] on h3 "Bluebeard's [GEOGRAPHIC_DATA] Villas - 2 Nights" at bounding box center [739, 280] width 253 height 36
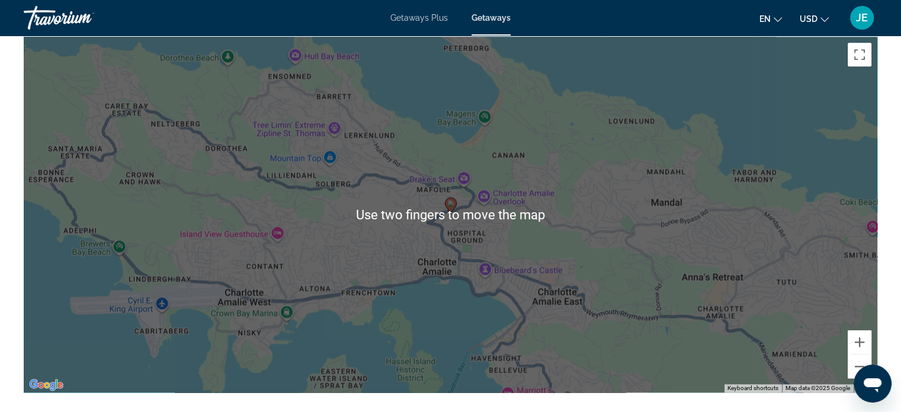
scroll to position [1393, 0]
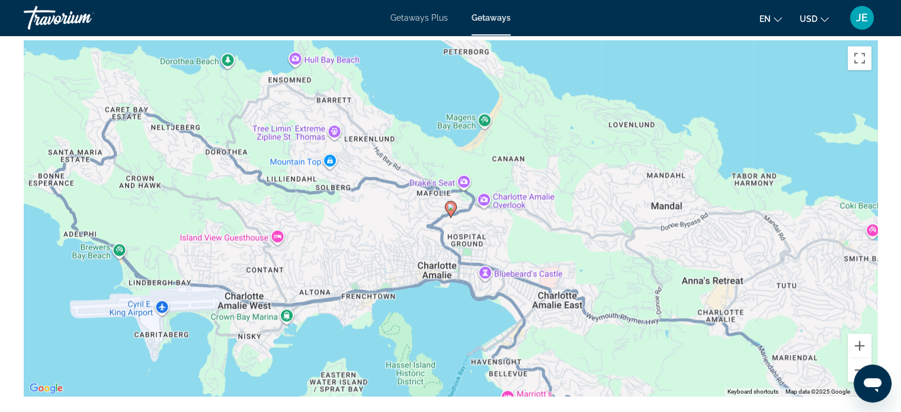
click at [111, 239] on div "To activate drag with keyboard, press Alt + Enter. Once in keyboard drag state,…" at bounding box center [451, 217] width 854 height 355
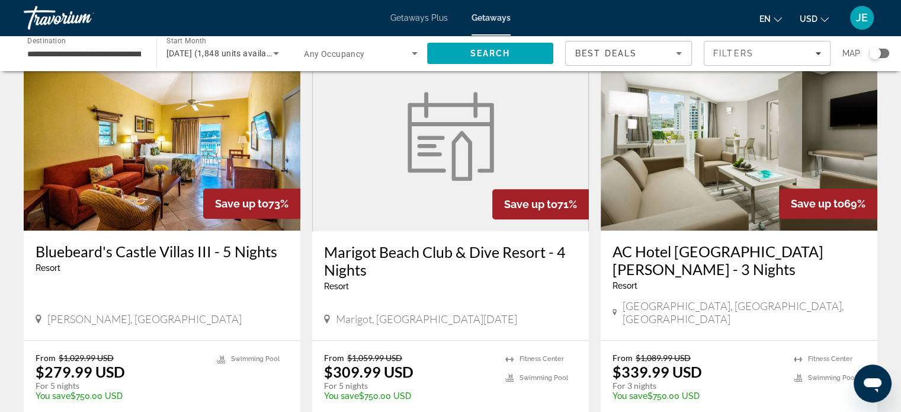
scroll to position [890, 0]
